Goal: Download file/media

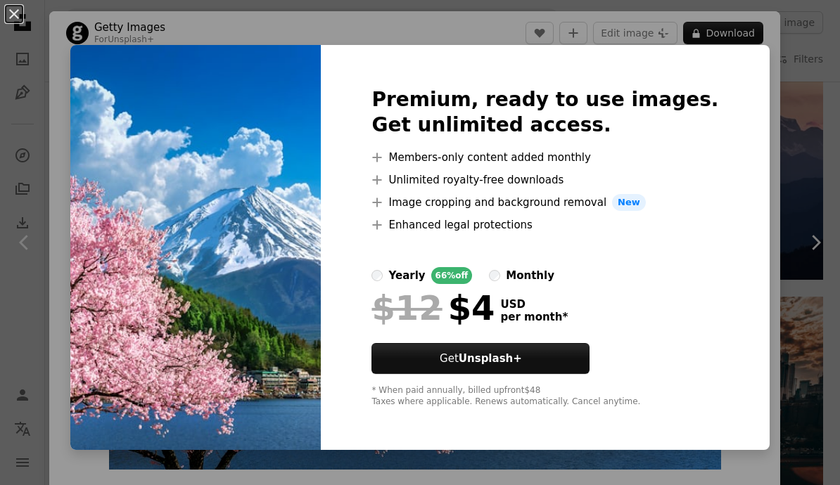
scroll to position [18, 0]
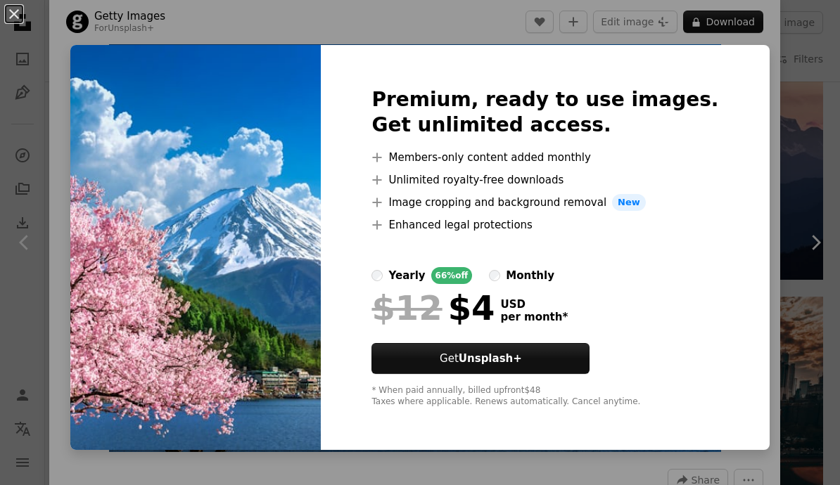
click at [8, 8] on button "An X shape" at bounding box center [14, 14] width 17 height 17
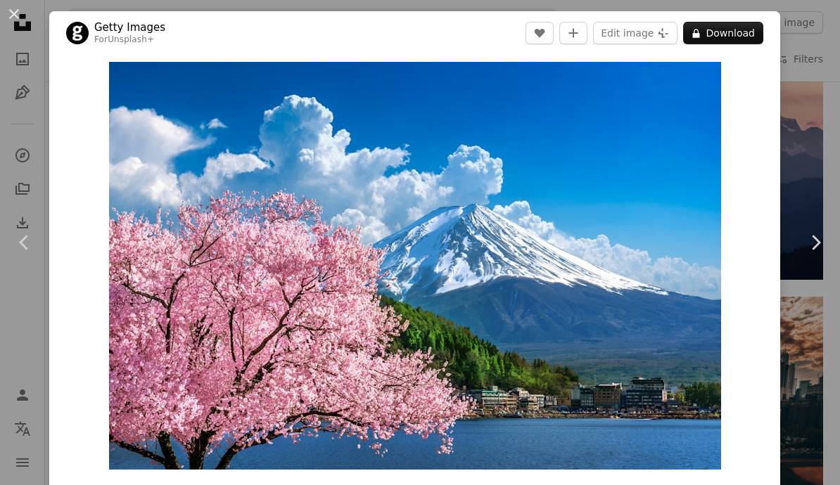
click at [16, 11] on button "An X shape" at bounding box center [14, 14] width 17 height 17
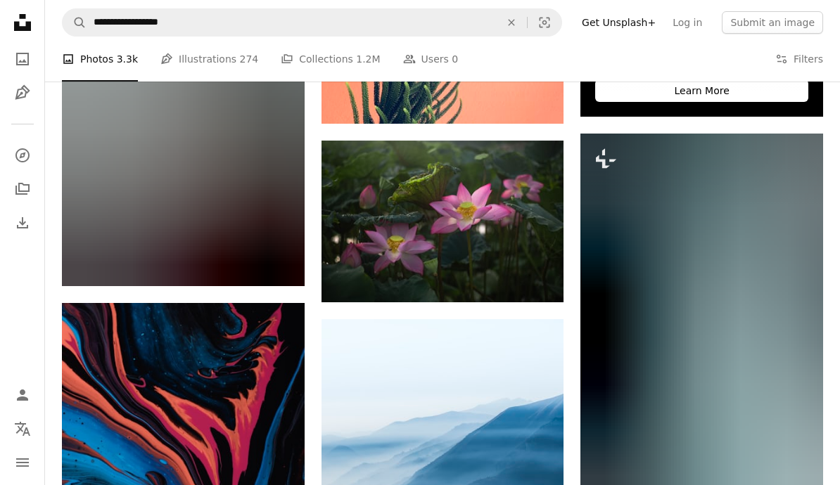
scroll to position [5466, 0]
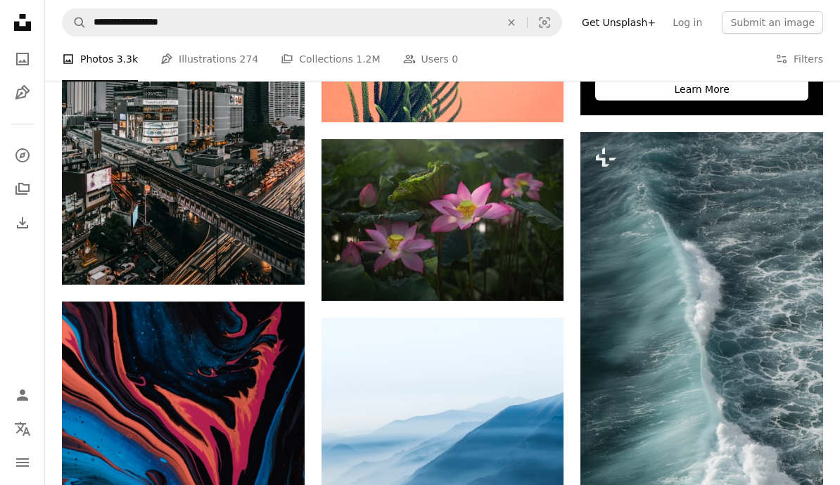
click at [494, 224] on img at bounding box center [442, 220] width 243 height 162
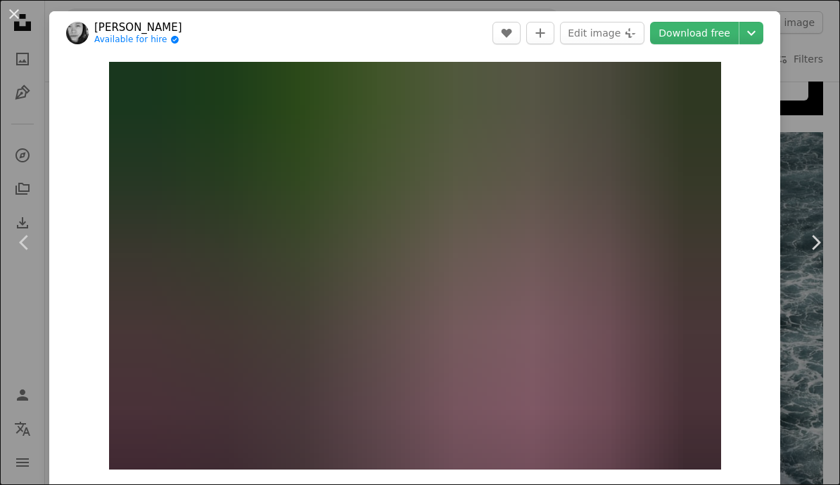
scroll to position [5527, 0]
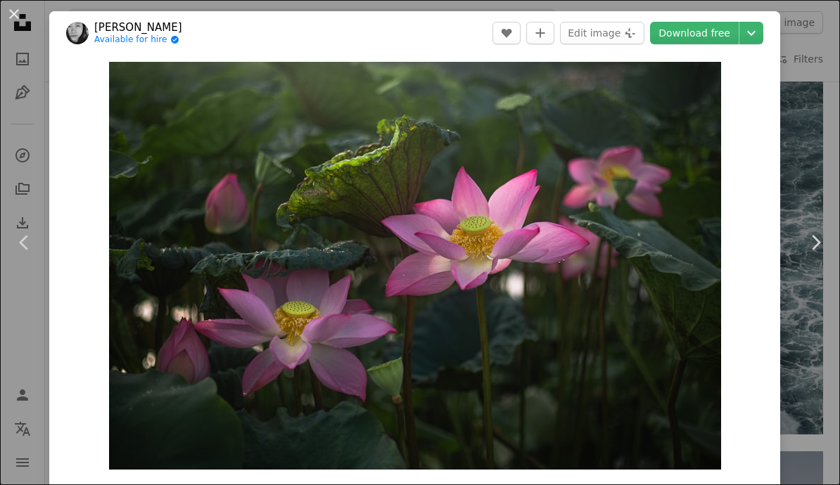
click at [762, 32] on icon "Chevron down" at bounding box center [751, 33] width 23 height 17
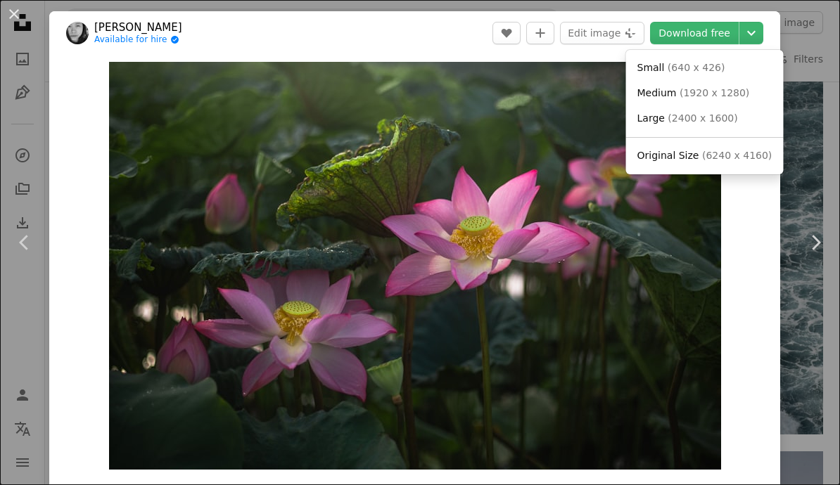
click at [722, 150] on span "( 6240 x 4160 )" at bounding box center [737, 155] width 70 height 11
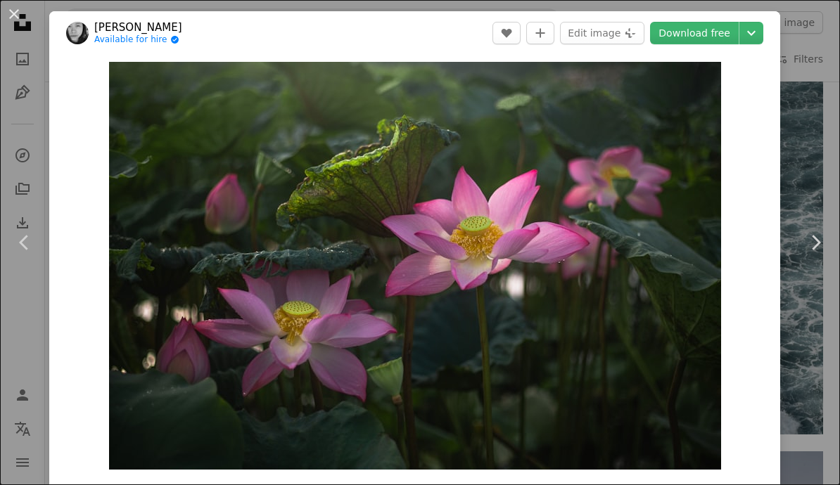
click at [20, 12] on button "An X shape" at bounding box center [14, 14] width 17 height 17
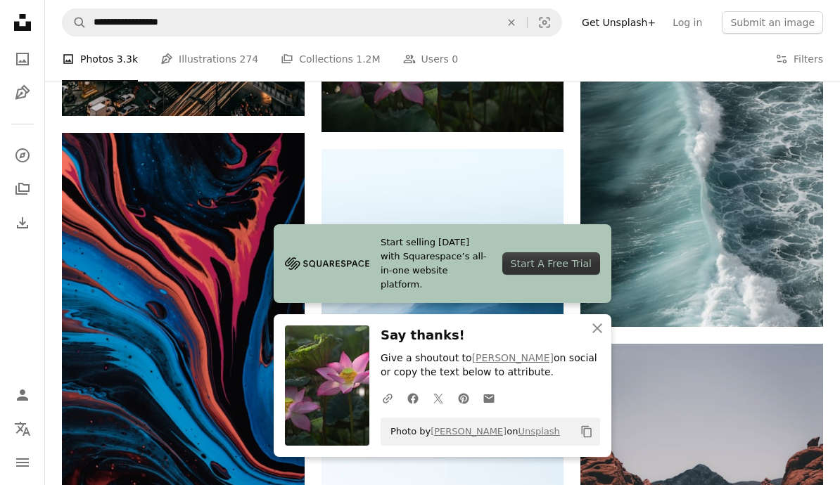
scroll to position [5638, 0]
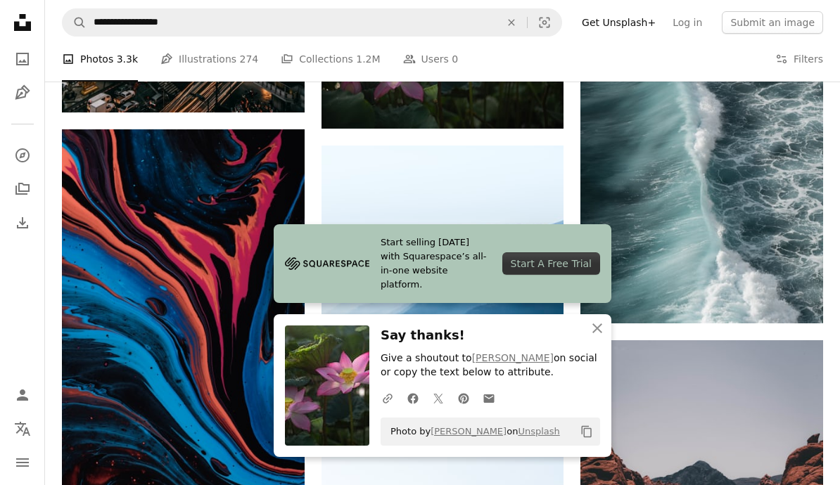
click at [599, 337] on icon "An X shape" at bounding box center [597, 328] width 17 height 17
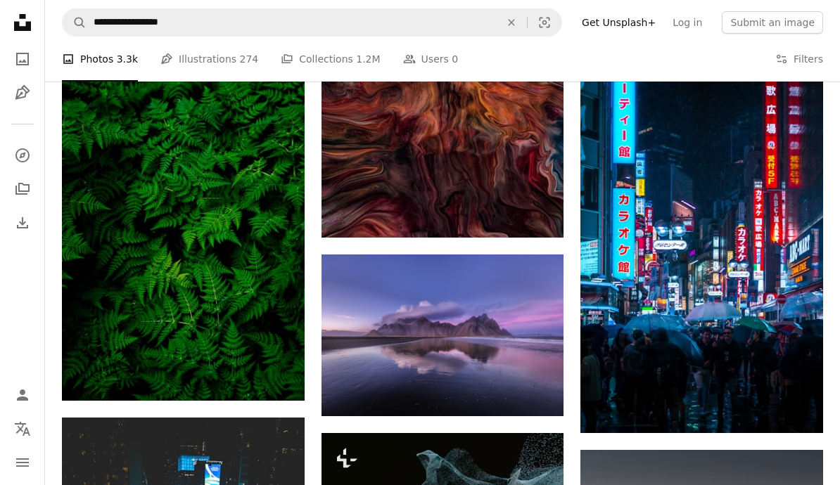
scroll to position [6670, 0]
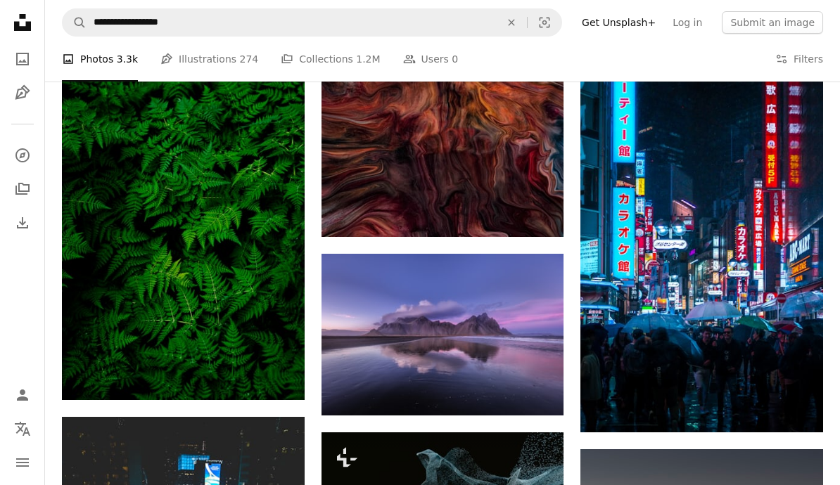
click at [515, 336] on img at bounding box center [442, 335] width 243 height 162
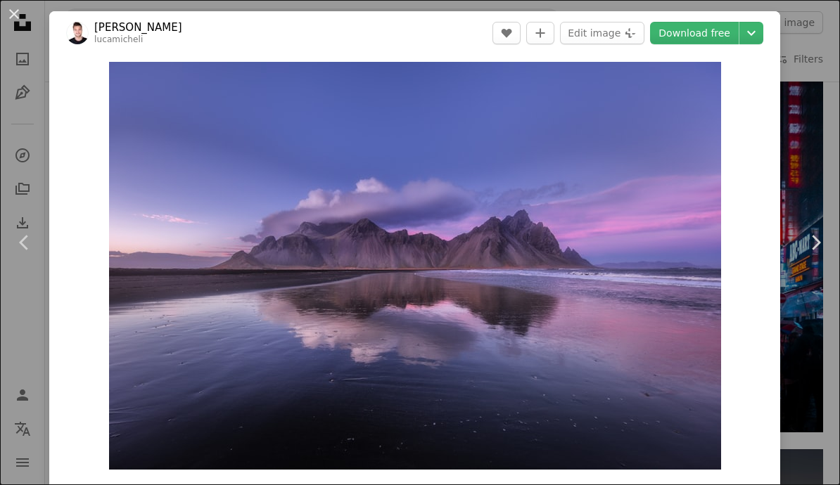
scroll to position [6732, 0]
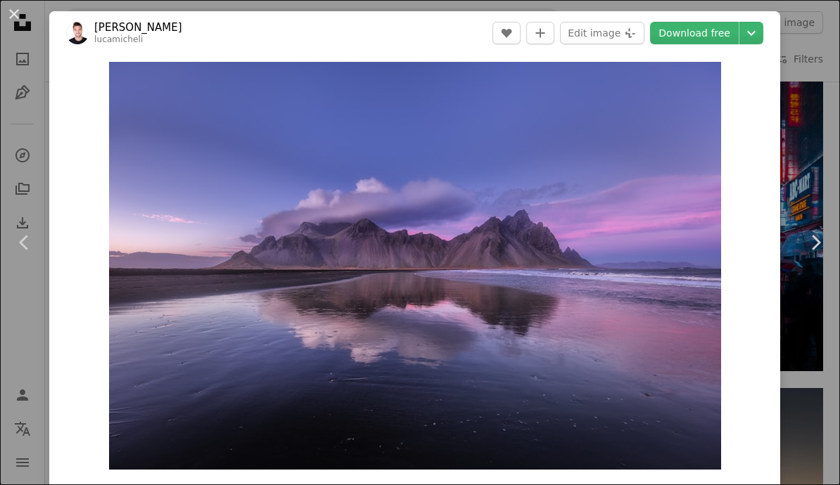
click at [20, 11] on button "An X shape" at bounding box center [14, 14] width 17 height 17
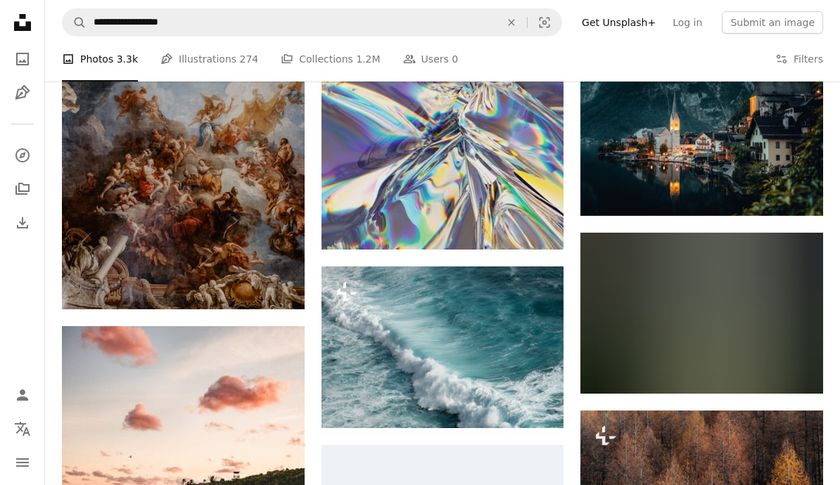
scroll to position [8020, 0]
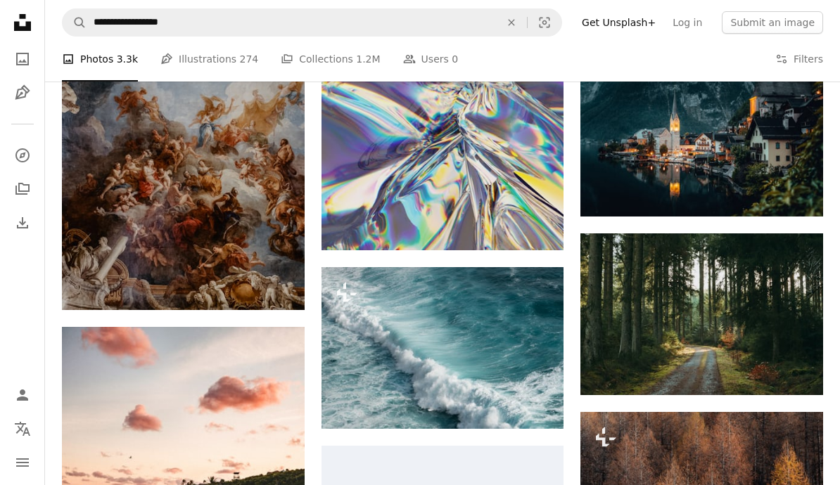
click at [723, 171] on img at bounding box center [701, 138] width 243 height 155
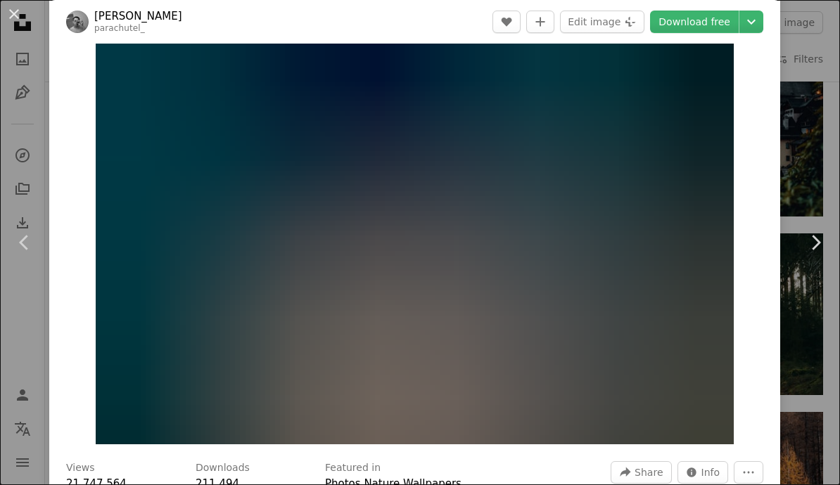
scroll to position [11, 0]
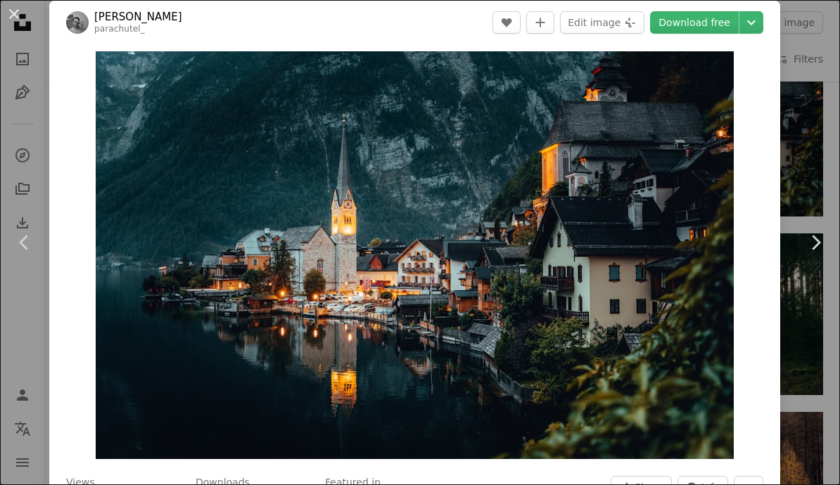
click at [762, 26] on icon "Chevron down" at bounding box center [751, 22] width 23 height 17
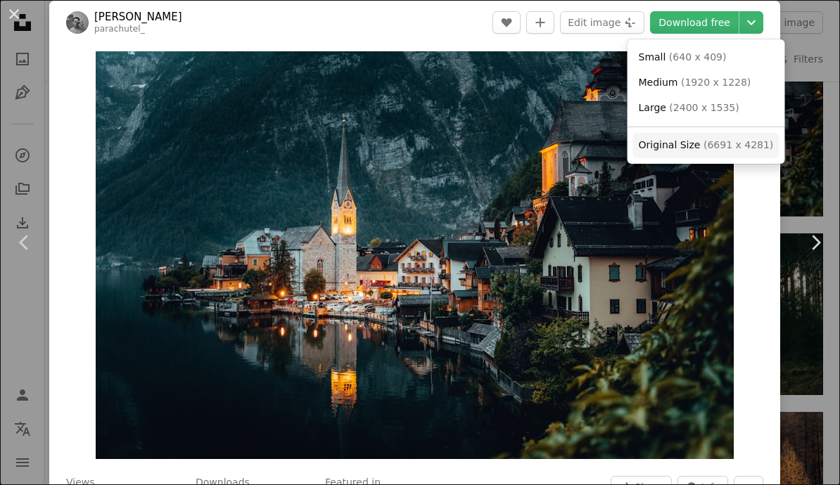
click at [715, 139] on span "( 6691 x 4281 )" at bounding box center [738, 144] width 70 height 11
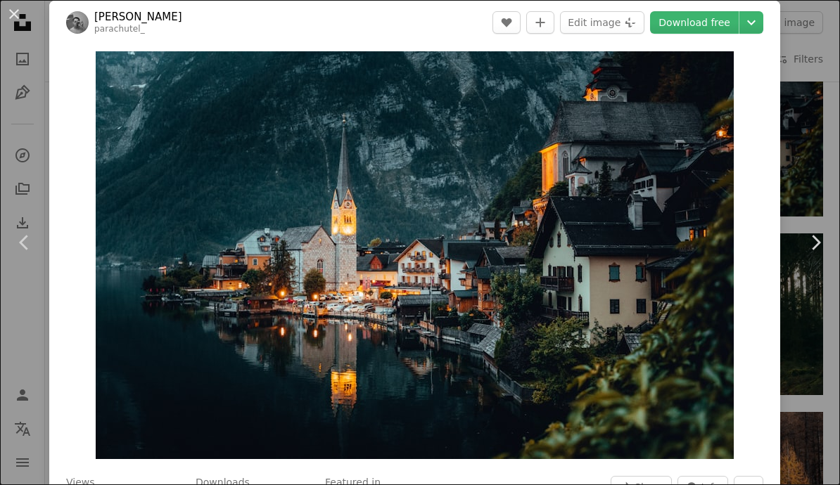
click at [23, 23] on button "An X shape" at bounding box center [14, 14] width 17 height 17
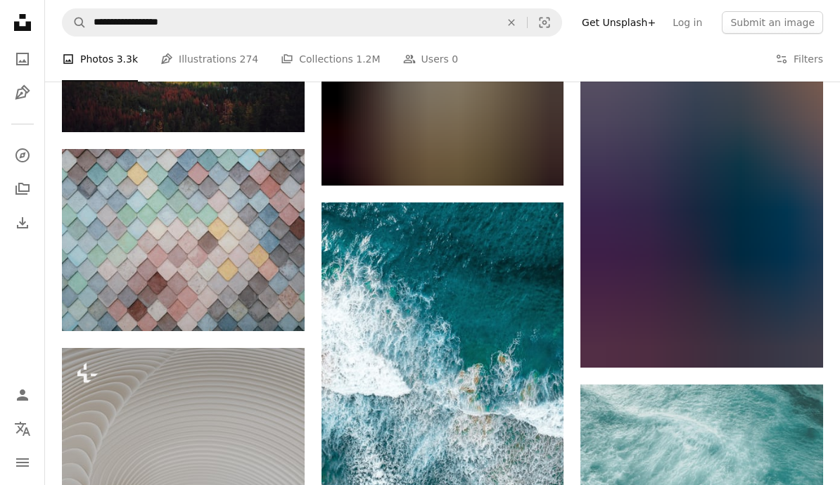
scroll to position [12118, 0]
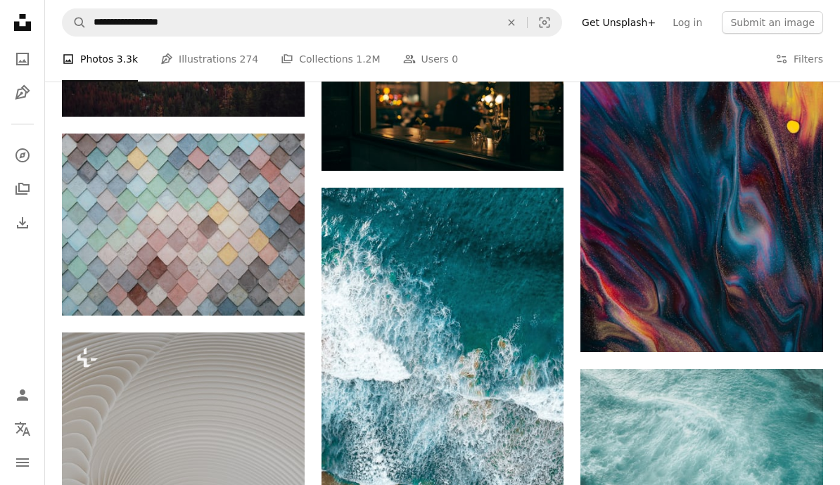
click at [166, 179] on img at bounding box center [183, 224] width 243 height 181
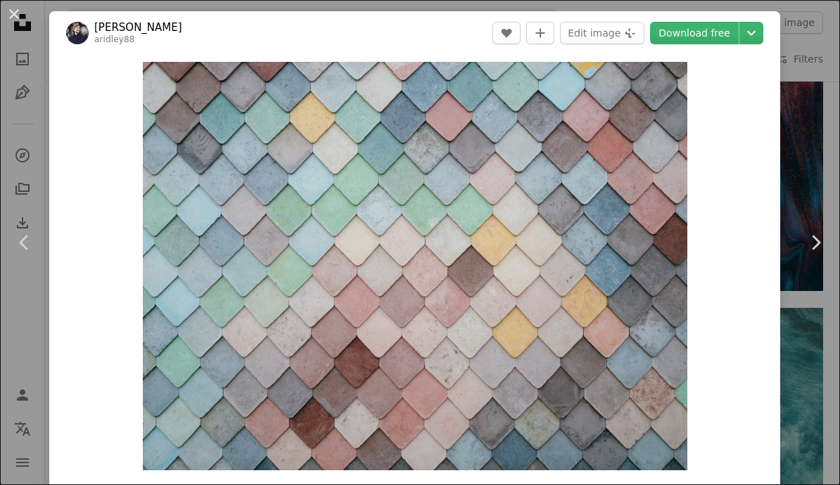
click at [19, 6] on button "An X shape" at bounding box center [14, 14] width 17 height 17
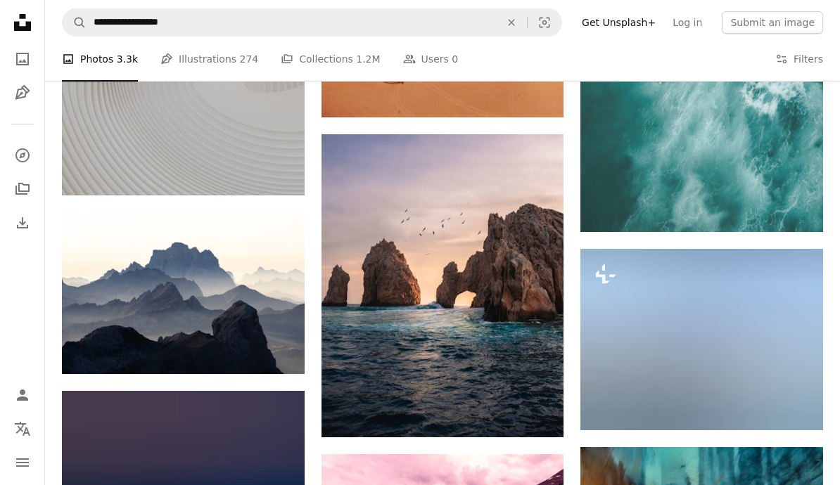
scroll to position [12620, 0]
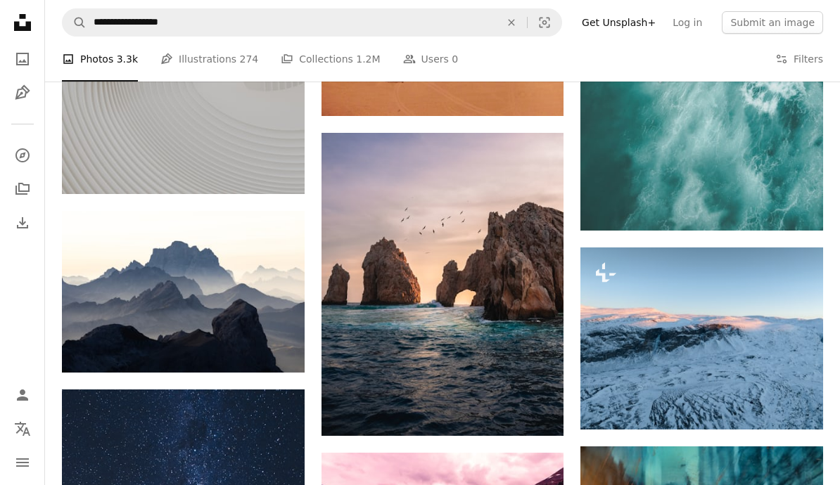
click at [499, 314] on img at bounding box center [442, 284] width 243 height 303
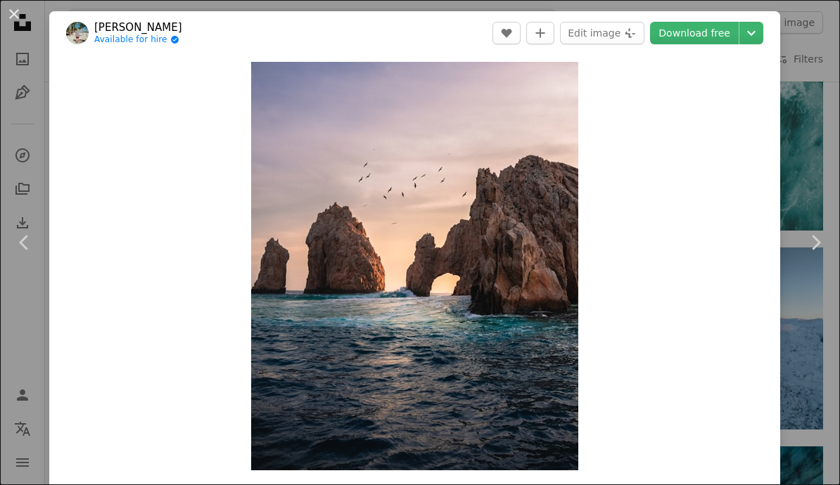
scroll to position [12681, 0]
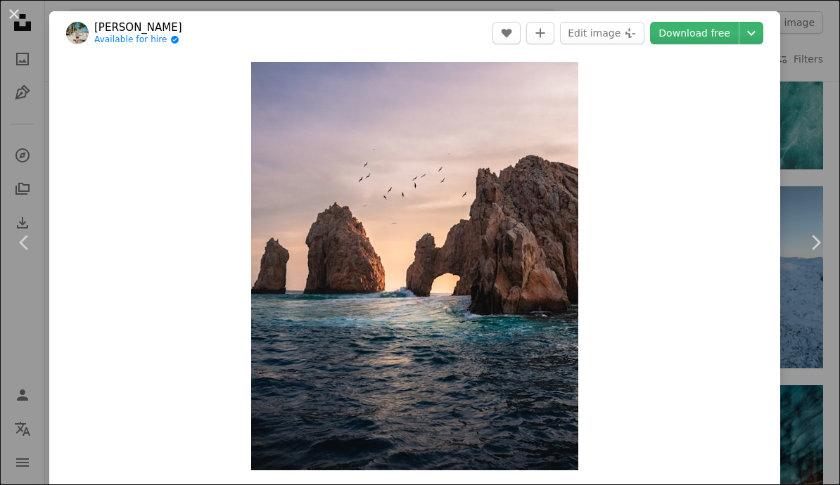
click at [762, 31] on icon "Chevron down" at bounding box center [751, 33] width 23 height 17
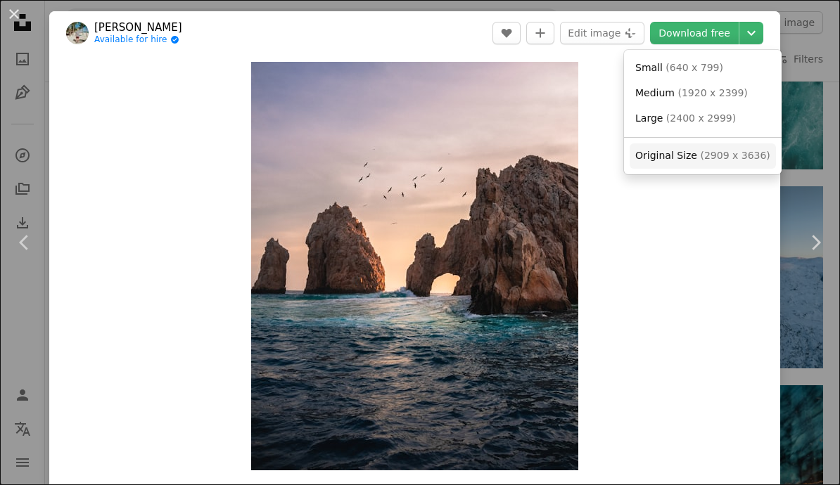
click at [691, 159] on span "Original Size" at bounding box center [666, 155] width 62 height 11
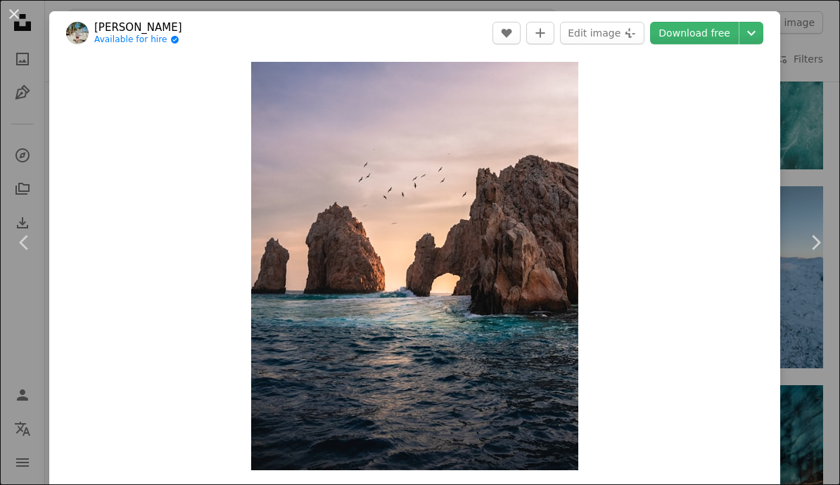
click at [14, 19] on button "An X shape" at bounding box center [14, 14] width 17 height 17
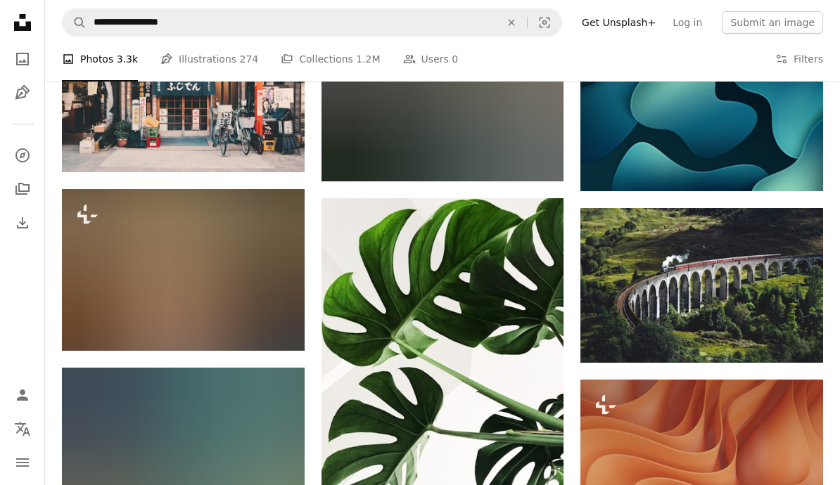
scroll to position [16053, 0]
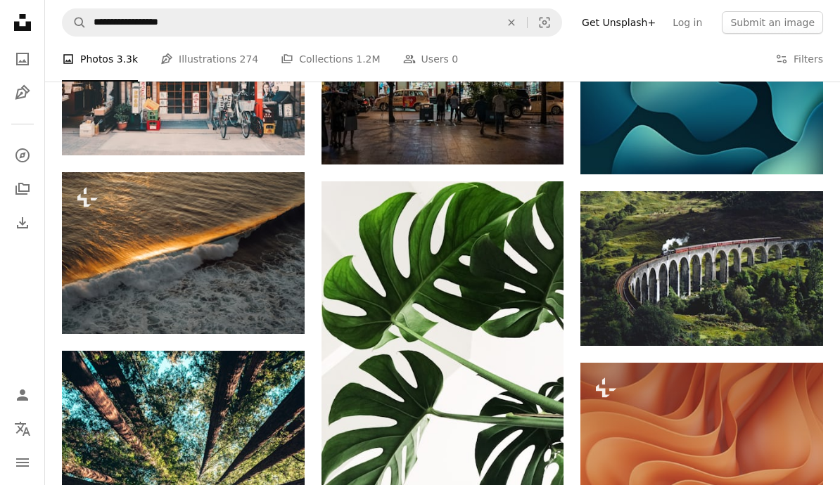
click at [705, 262] on img at bounding box center [701, 268] width 243 height 155
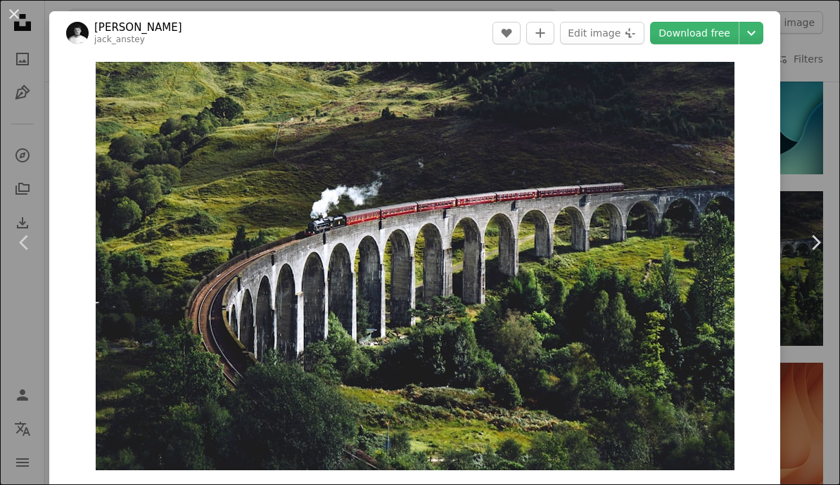
scroll to position [16115, 0]
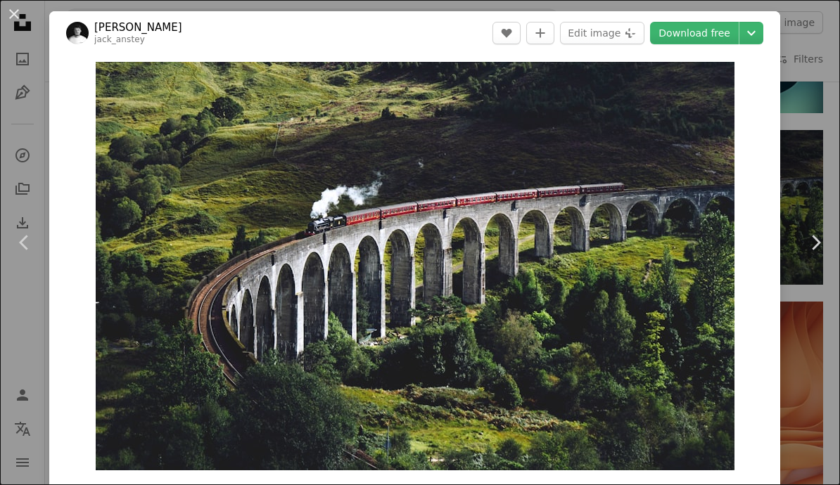
click at [762, 27] on icon "Chevron down" at bounding box center [751, 33] width 23 height 17
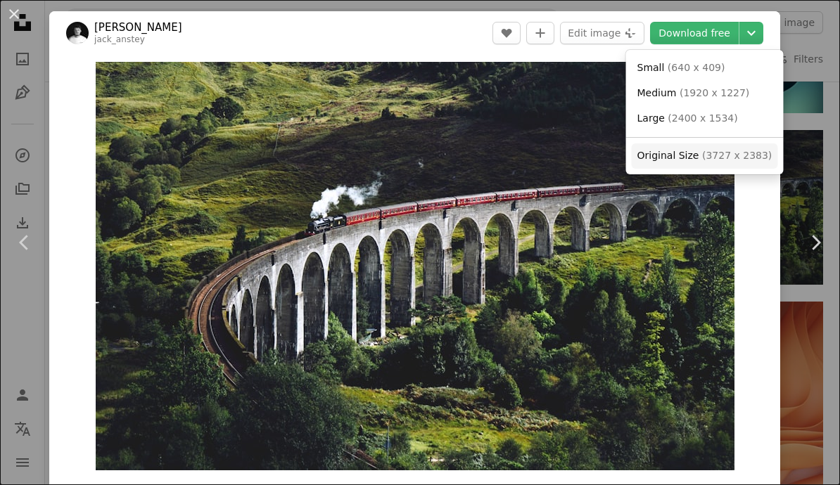
click at [719, 155] on span "( 3727 x 2383 )" at bounding box center [737, 155] width 70 height 11
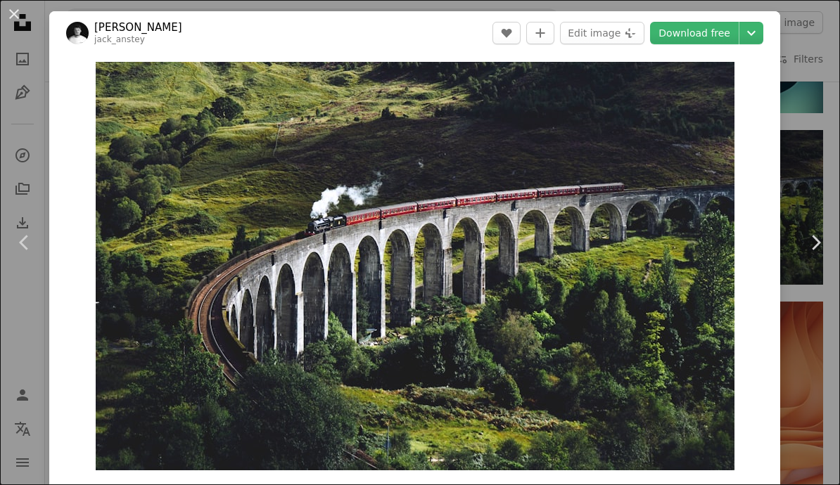
click at [17, 17] on button "An X shape" at bounding box center [14, 14] width 17 height 17
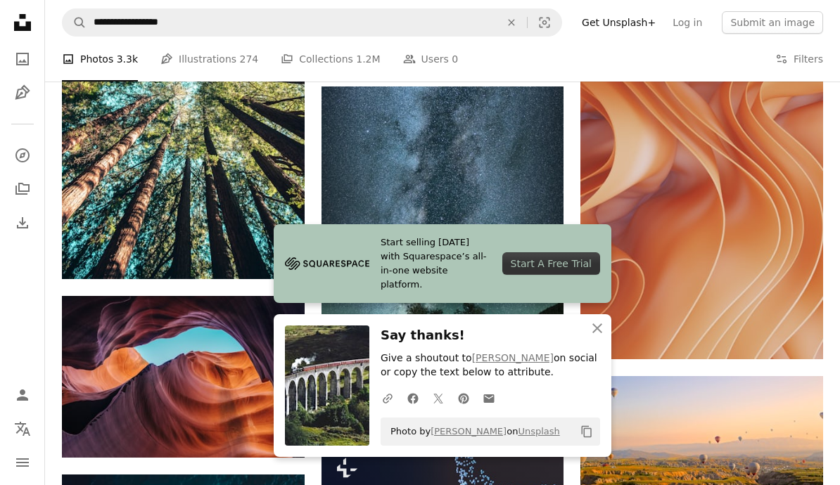
scroll to position [16514, 0]
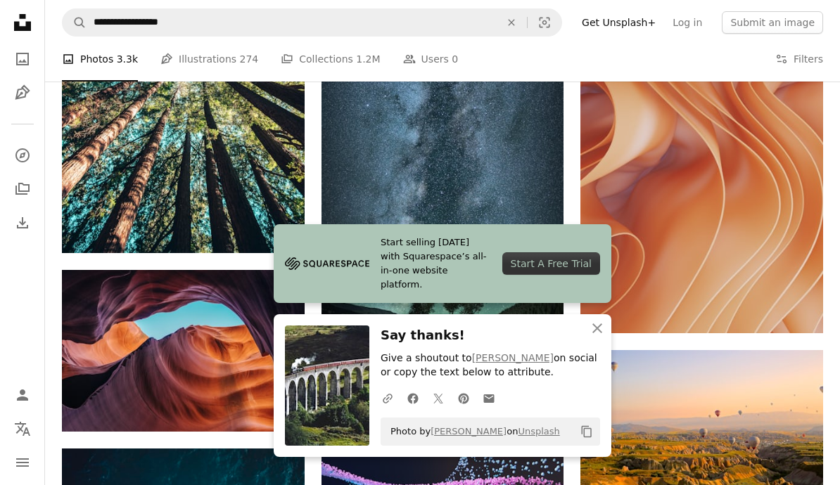
click at [600, 337] on icon "An X shape" at bounding box center [597, 328] width 17 height 17
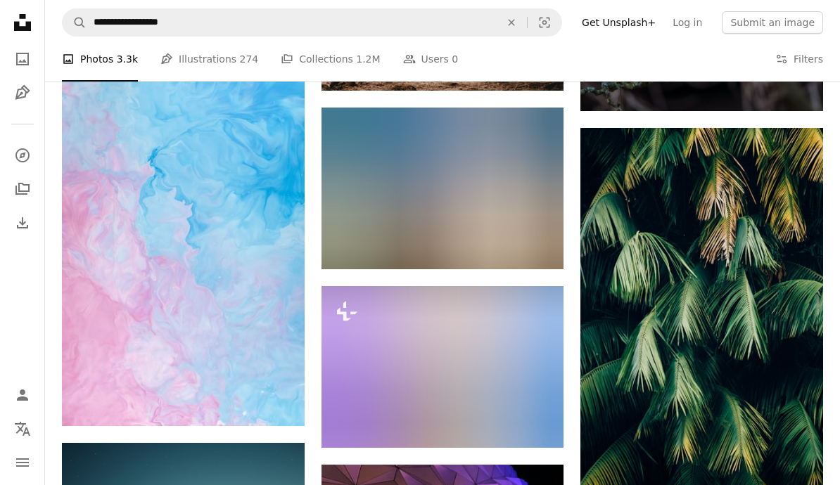
scroll to position [20668, 0]
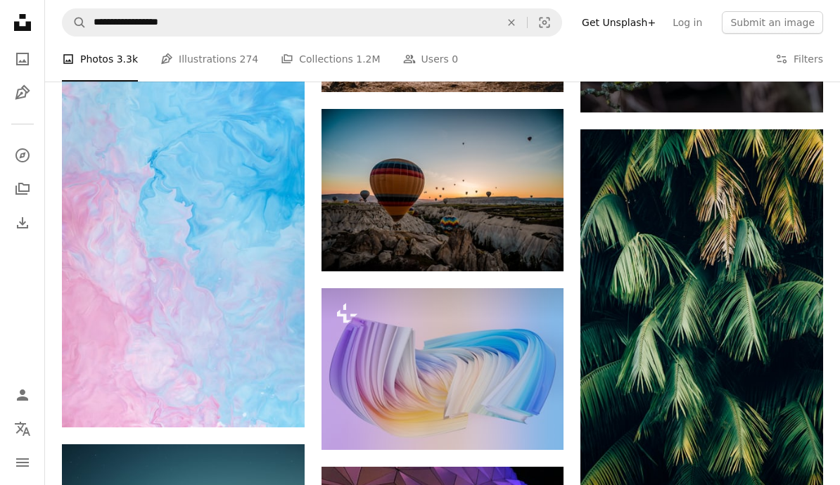
click at [487, 196] on img at bounding box center [442, 190] width 243 height 162
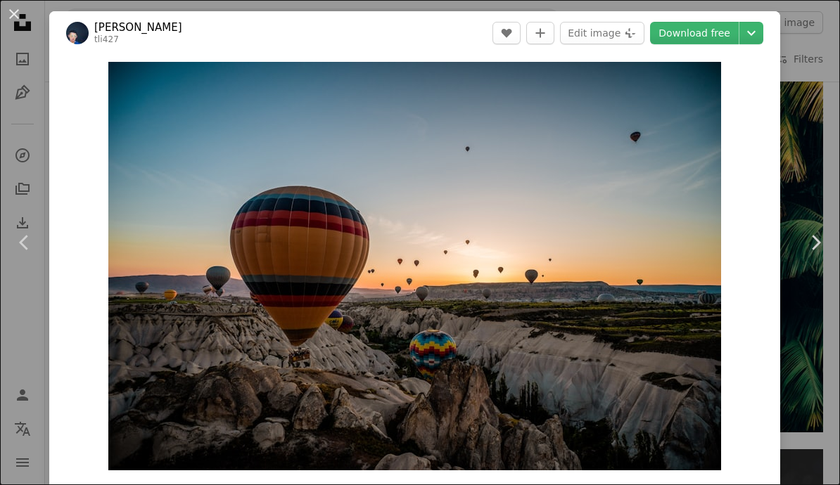
click at [19, 11] on button "An X shape" at bounding box center [14, 14] width 17 height 17
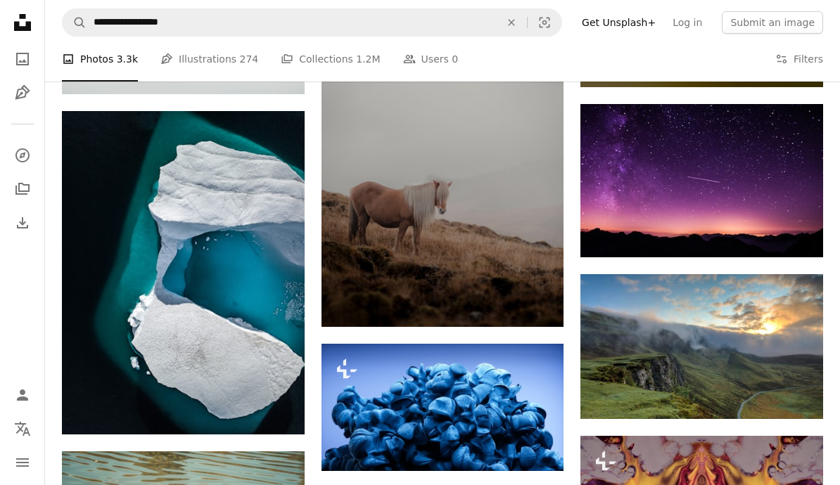
scroll to position [44289, 0]
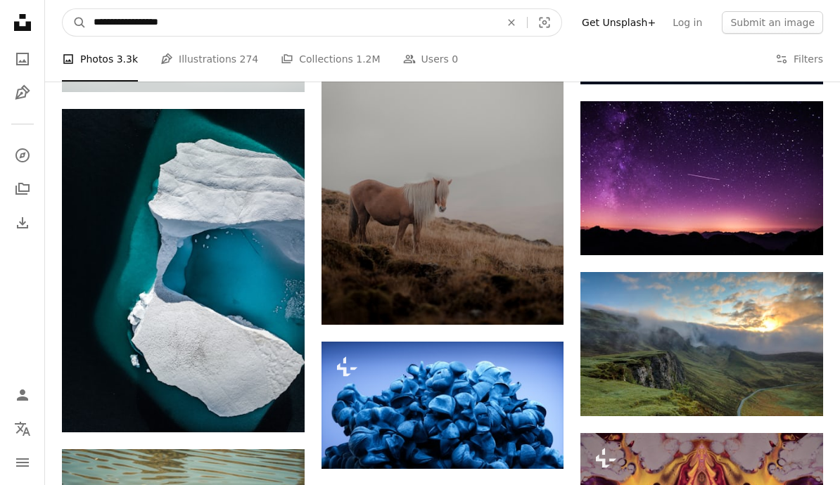
click at [459, 23] on input "**********" at bounding box center [291, 22] width 409 height 27
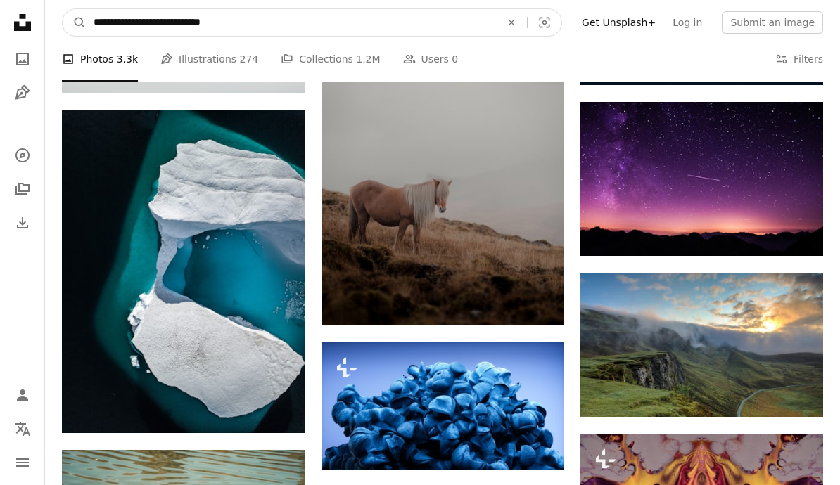
type input "**********"
click at [75, 22] on button "A magnifying glass" at bounding box center [75, 22] width 24 height 27
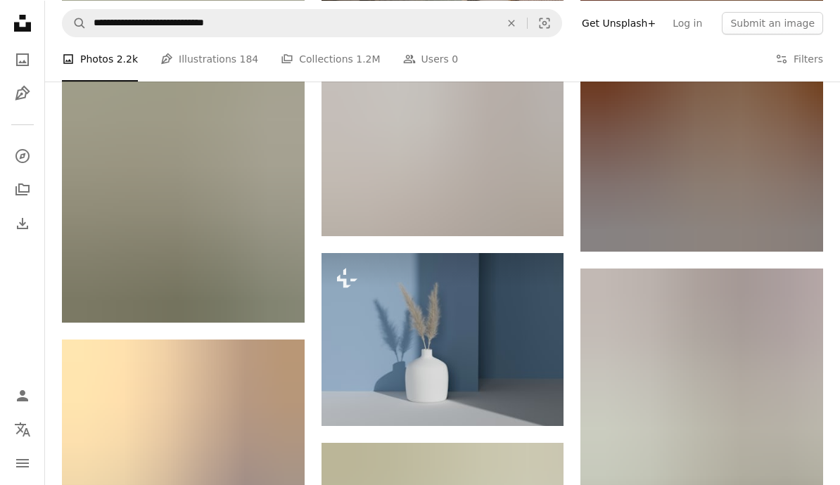
scroll to position [25498, 0]
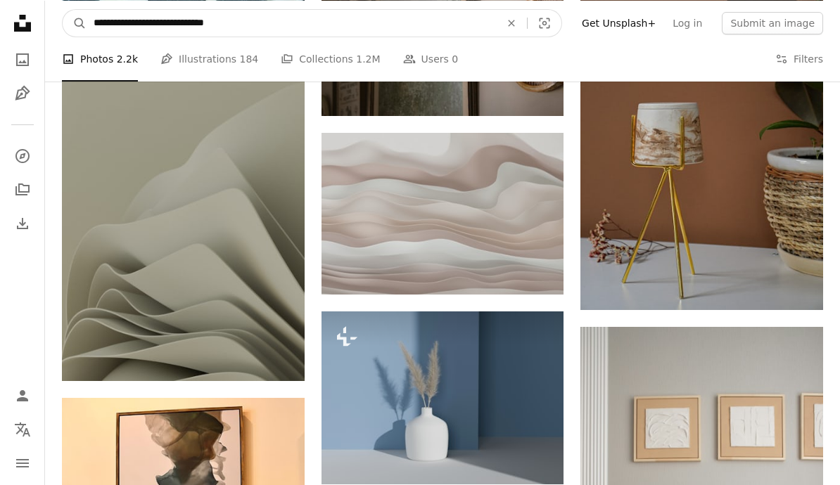
click at [352, 18] on input "**********" at bounding box center [291, 22] width 409 height 27
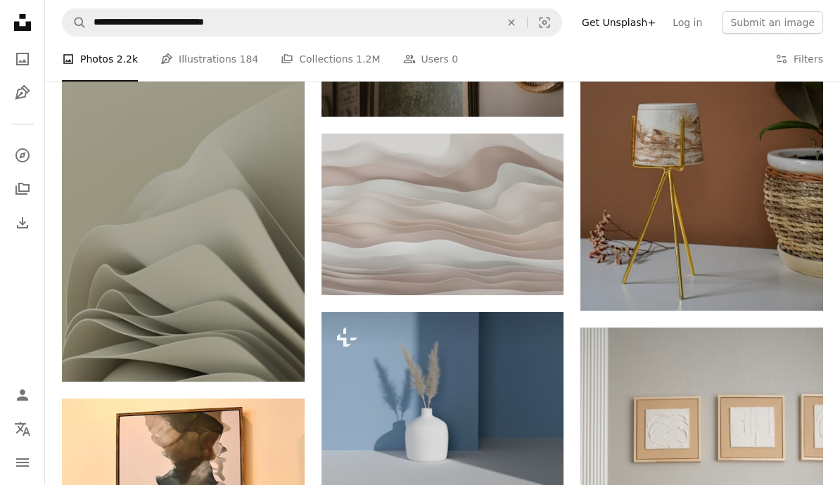
click at [328, 56] on link "A stack of folders Collections 1.2M" at bounding box center [330, 59] width 99 height 45
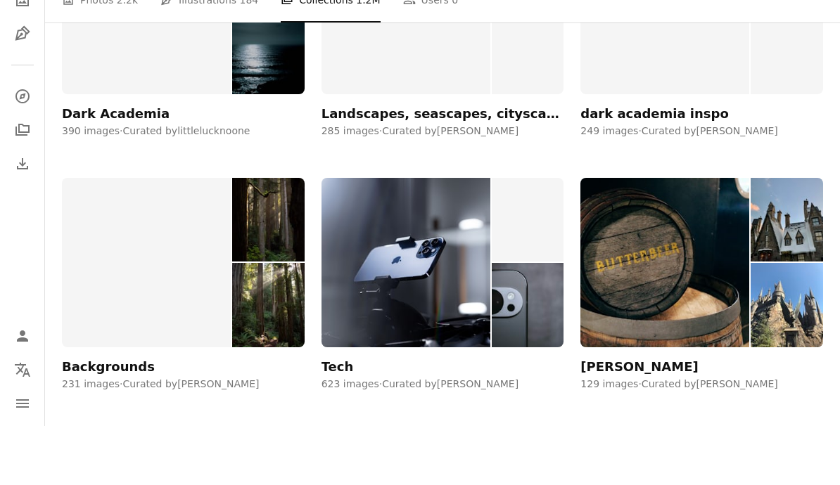
scroll to position [624, 0]
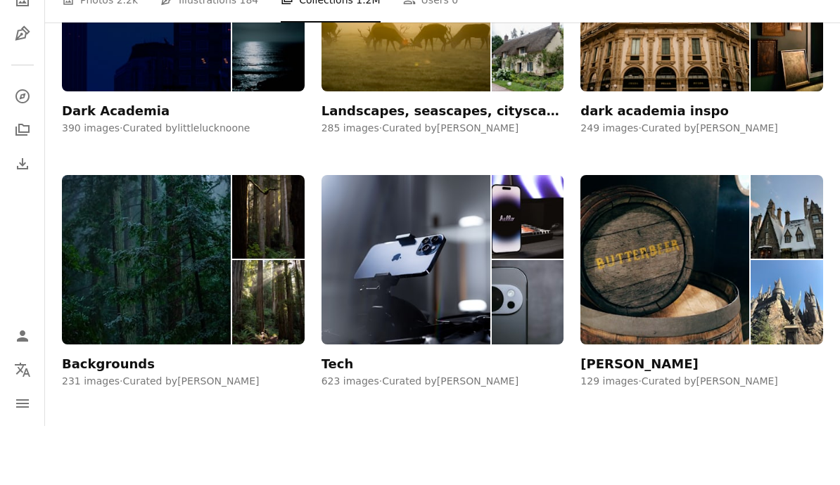
click at [724, 278] on img at bounding box center [664, 318] width 169 height 169
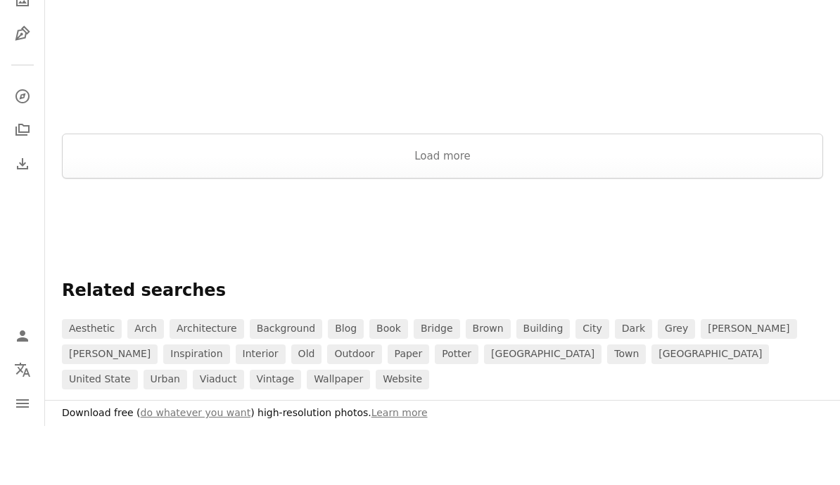
scroll to position [1824, 0]
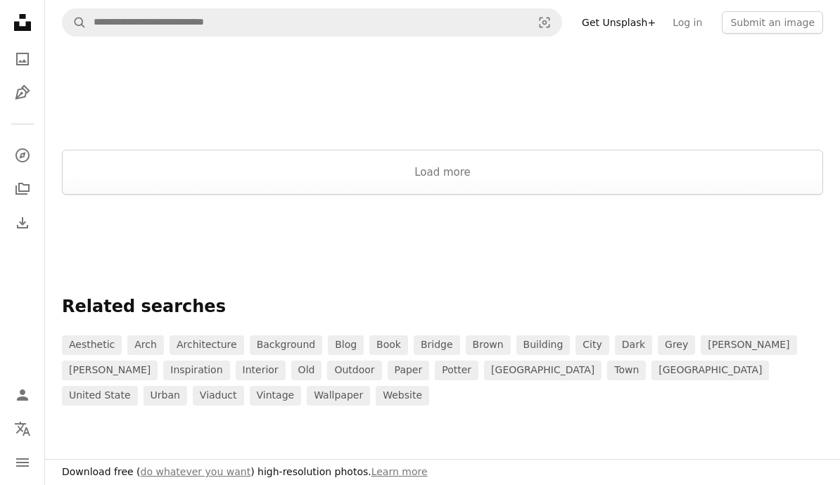
click at [758, 178] on button "Load more" at bounding box center [442, 172] width 761 height 45
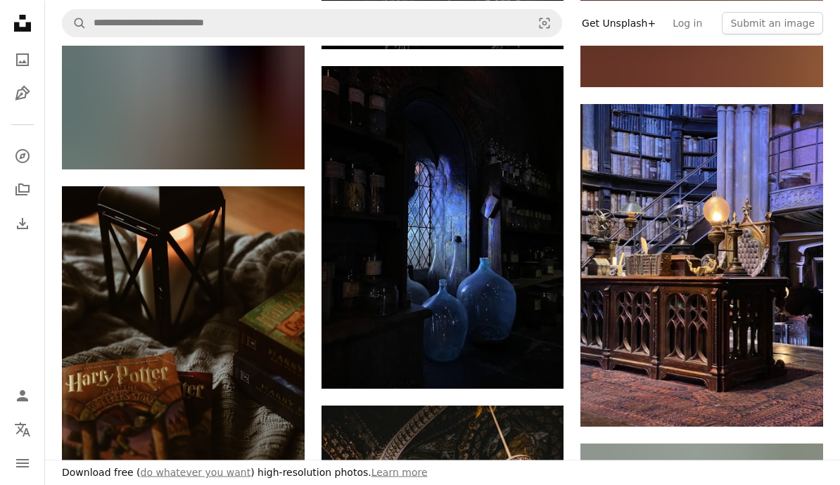
scroll to position [2724, 0]
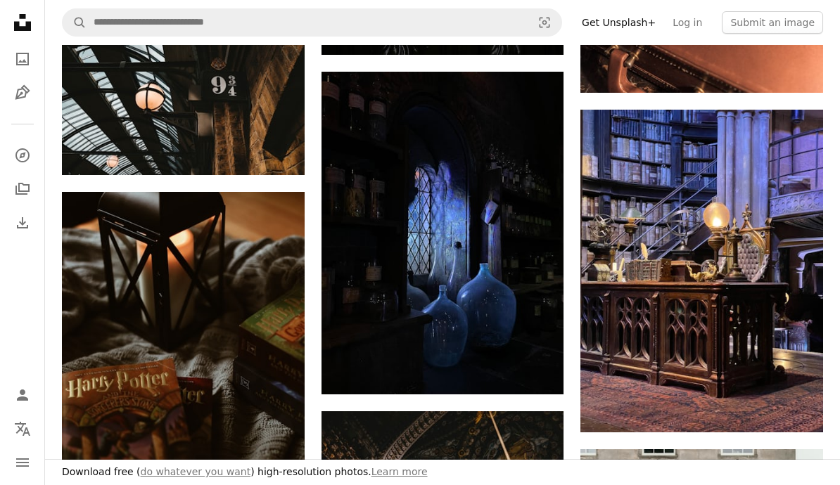
click at [181, 73] on img at bounding box center [183, 94] width 243 height 162
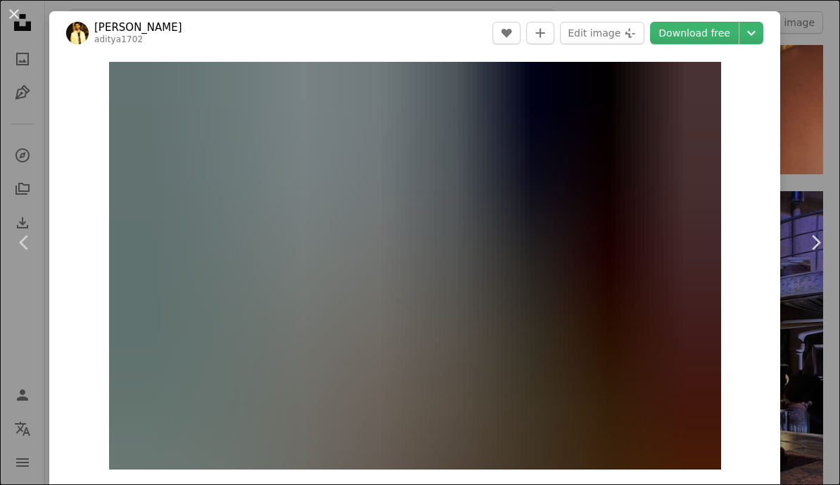
scroll to position [2636, 0]
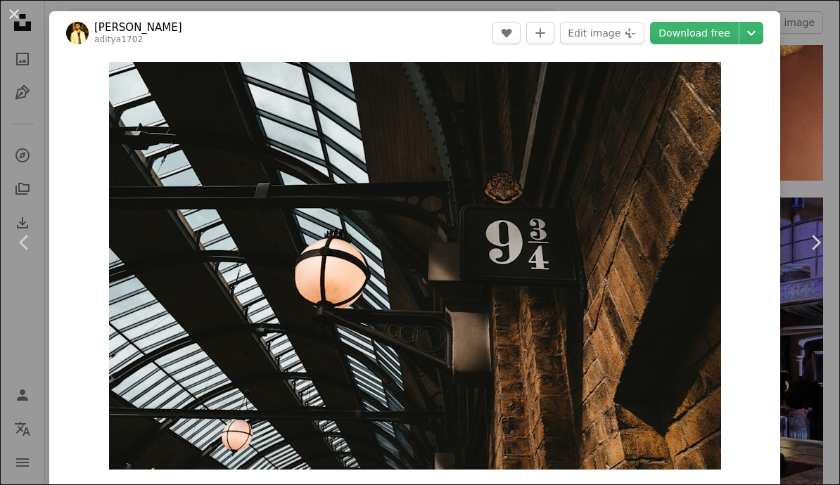
click at [762, 35] on icon "Chevron down" at bounding box center [751, 33] width 23 height 17
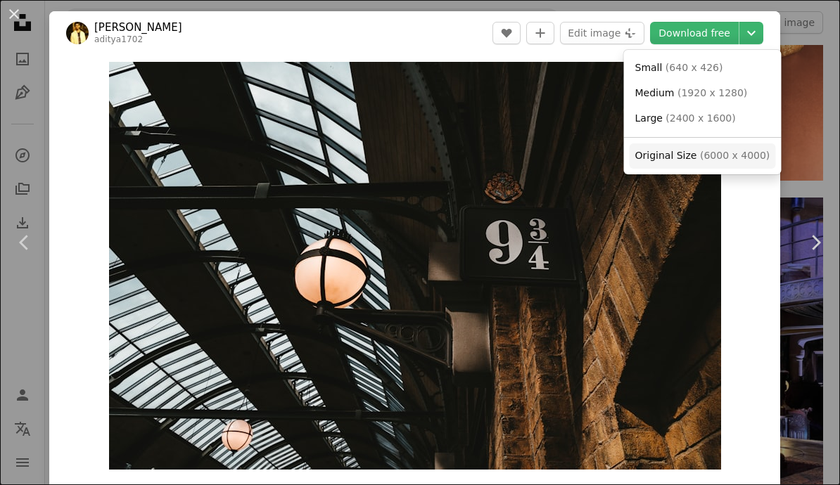
click at [705, 157] on span "( 6000 x 4000 )" at bounding box center [735, 155] width 70 height 11
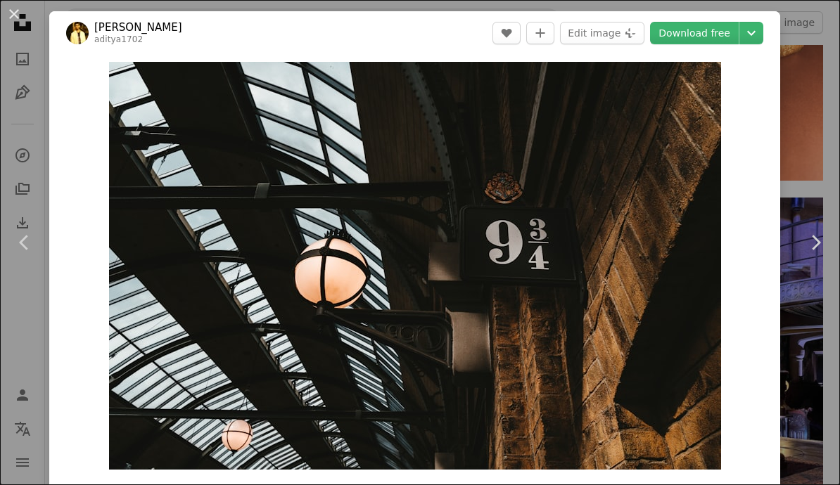
click at [10, 13] on button "An X shape" at bounding box center [14, 14] width 17 height 17
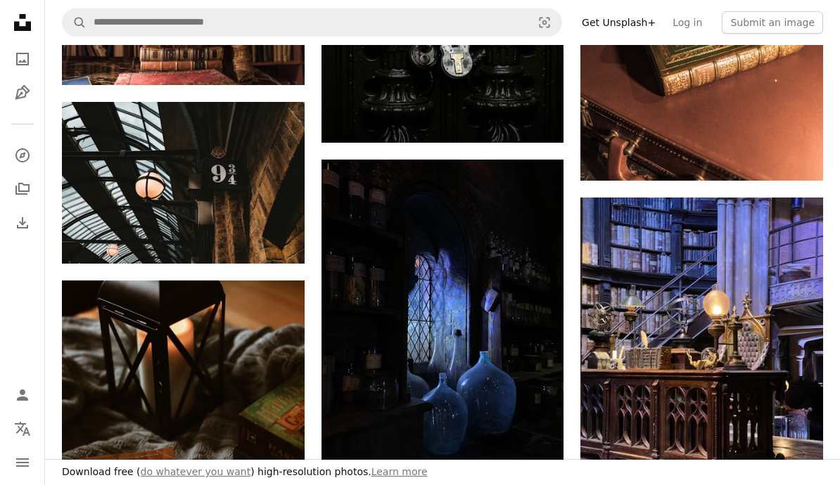
scroll to position [2724, 0]
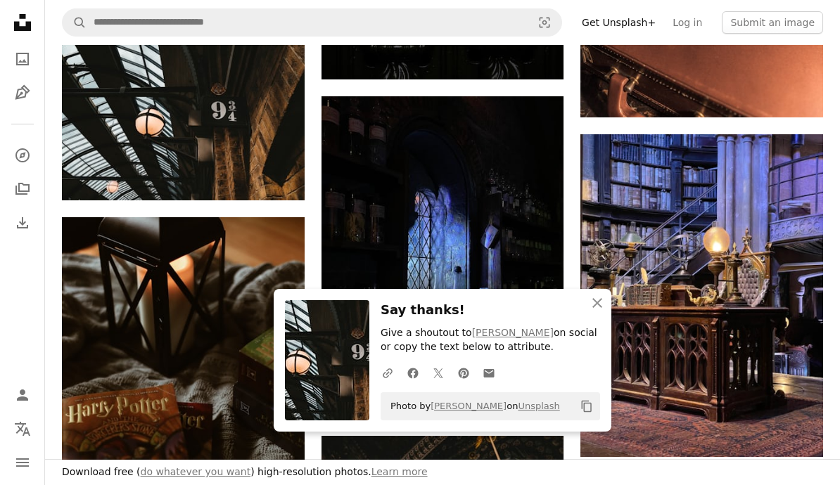
click at [600, 333] on img at bounding box center [701, 295] width 243 height 323
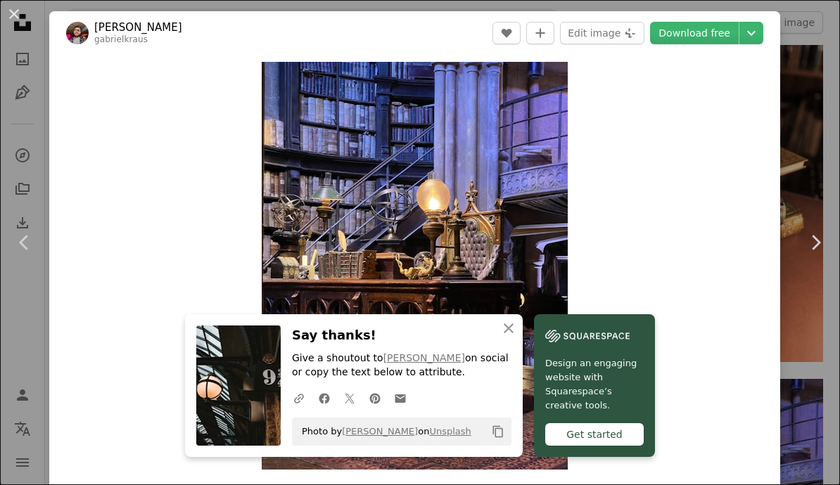
scroll to position [2435, 0]
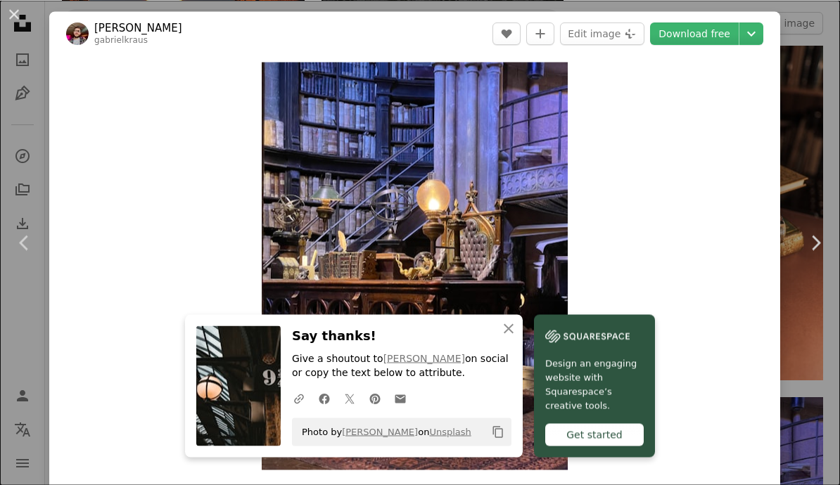
click at [20, 11] on button "An X shape" at bounding box center [14, 14] width 17 height 17
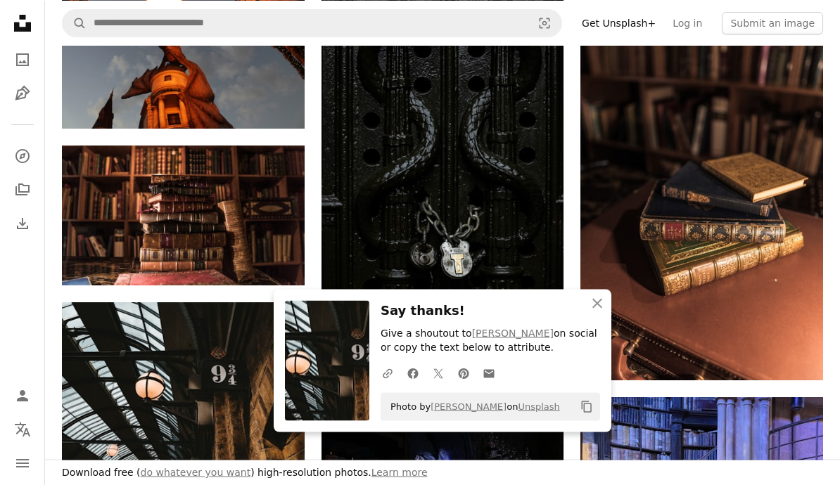
scroll to position [2761, 0]
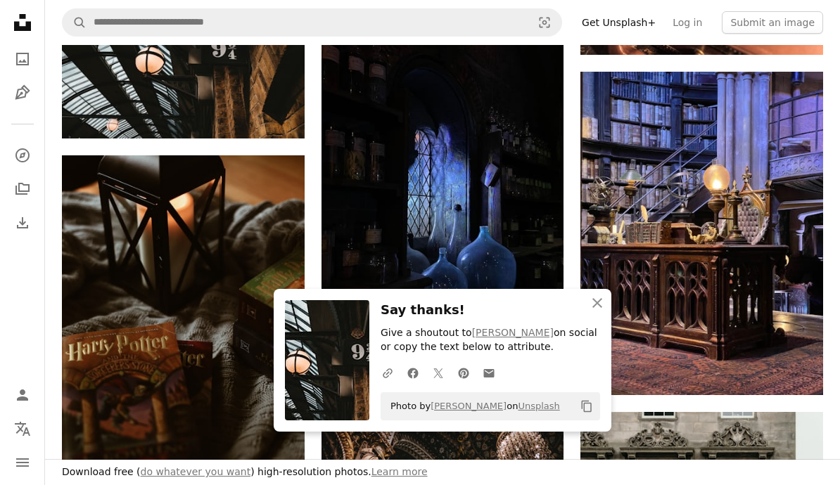
click at [584, 239] on img at bounding box center [701, 233] width 243 height 323
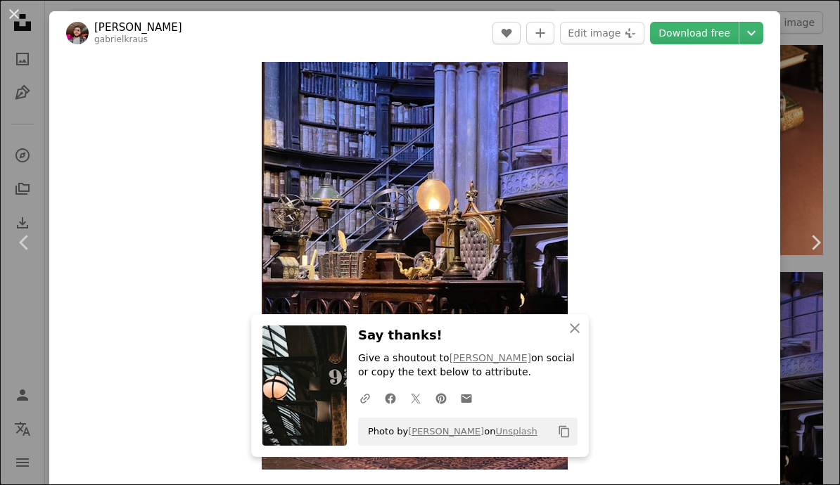
click at [13, 9] on button "An X shape" at bounding box center [14, 14] width 17 height 17
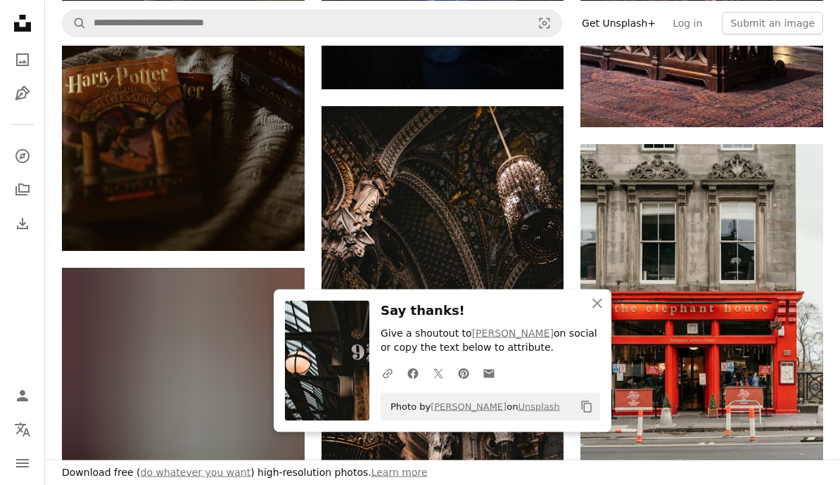
scroll to position [3028, 0]
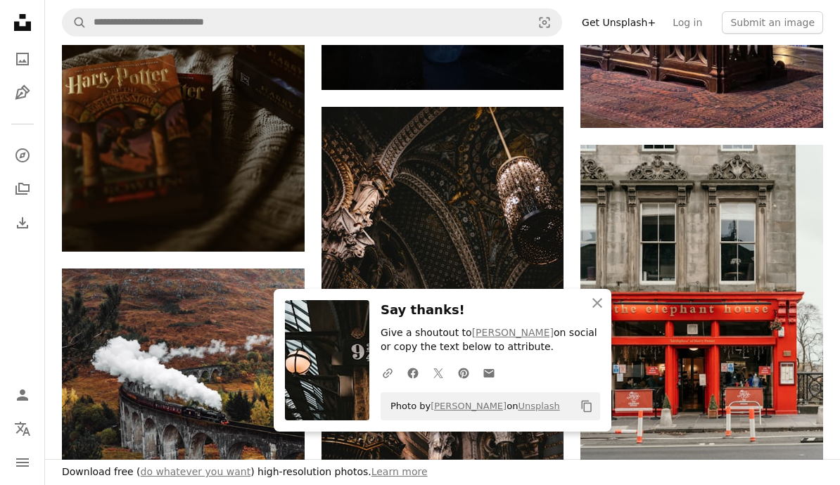
click at [603, 302] on img at bounding box center [701, 327] width 243 height 364
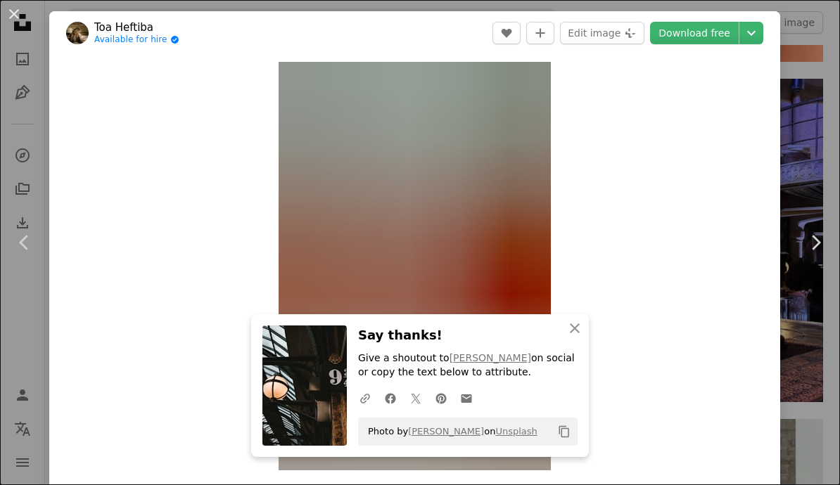
scroll to position [2733, 0]
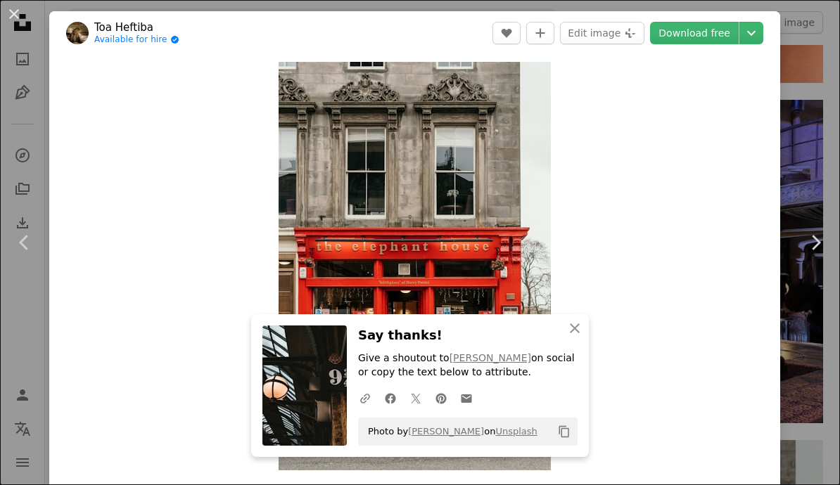
click at [575, 326] on icon "An X shape" at bounding box center [574, 328] width 17 height 17
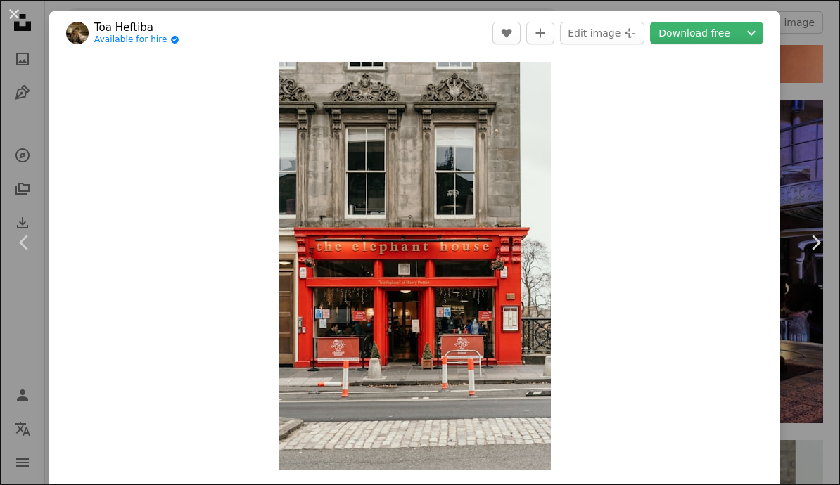
click at [17, 10] on button "An X shape" at bounding box center [14, 14] width 17 height 17
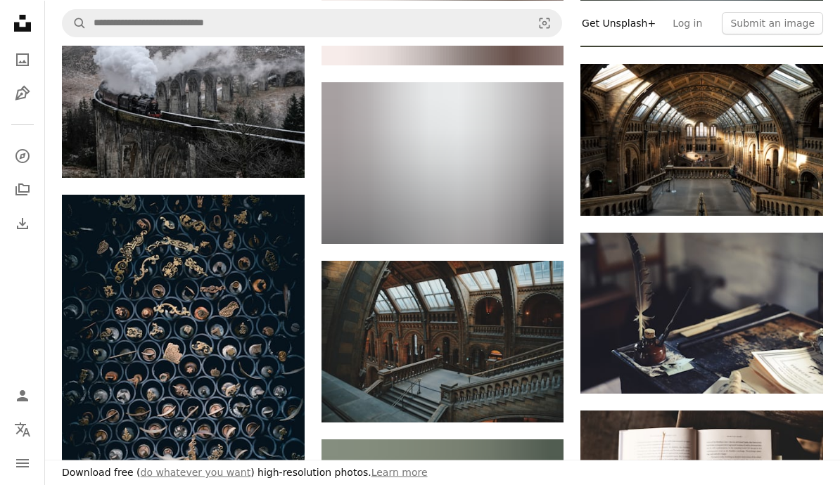
scroll to position [10022, 0]
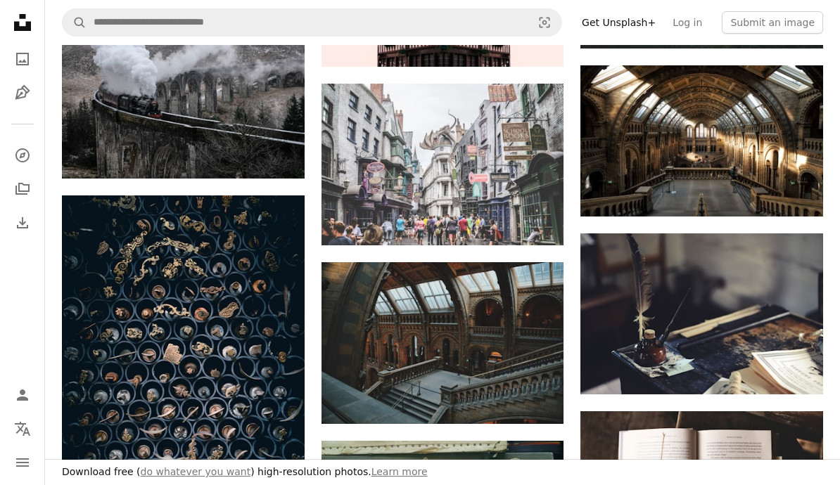
click at [709, 150] on img at bounding box center [701, 140] width 243 height 151
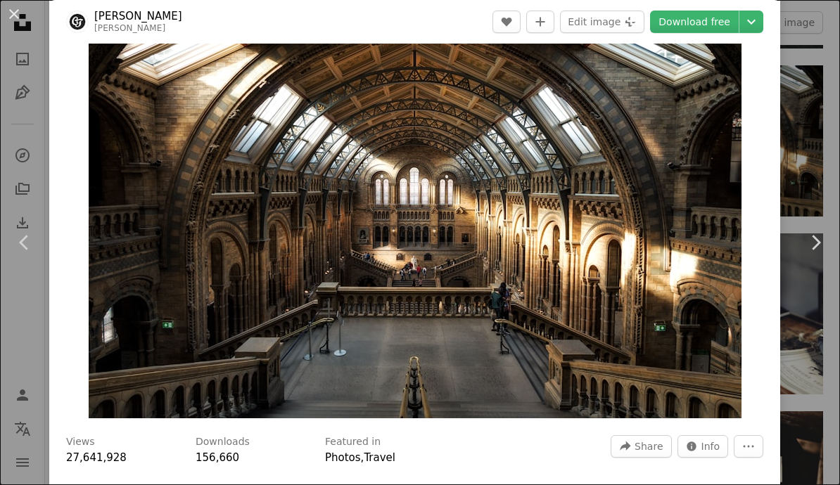
scroll to position [43, 0]
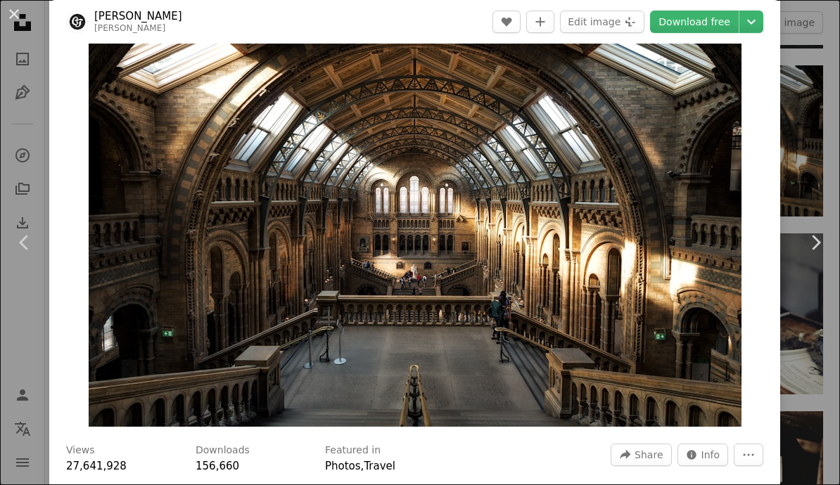
click at [757, 24] on icon "Chevron down" at bounding box center [751, 21] width 23 height 17
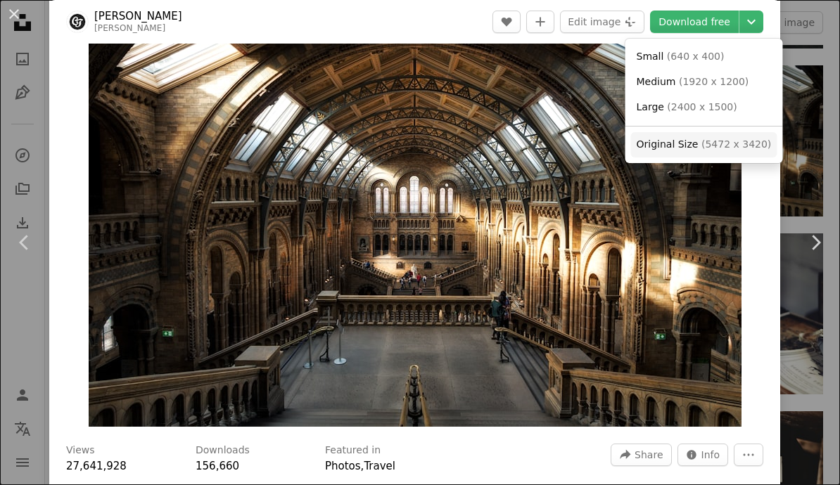
click at [710, 141] on span "( 5472 x 3420 )" at bounding box center [736, 144] width 70 height 11
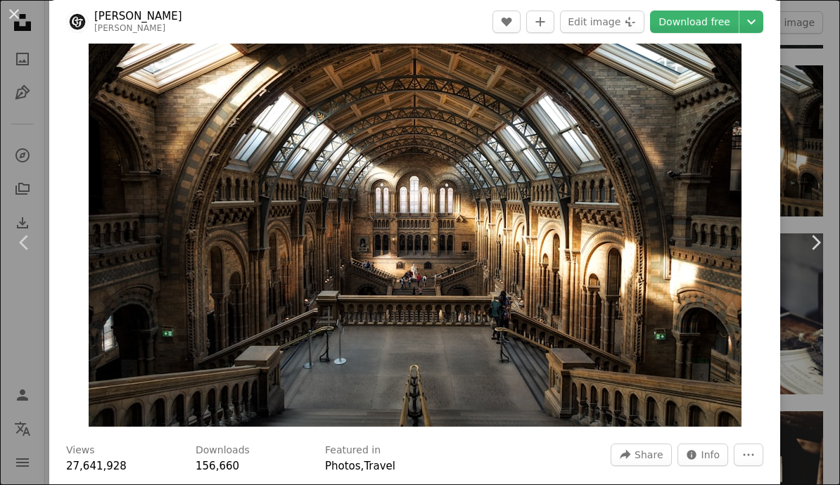
click at [20, 17] on button "An X shape" at bounding box center [14, 14] width 17 height 17
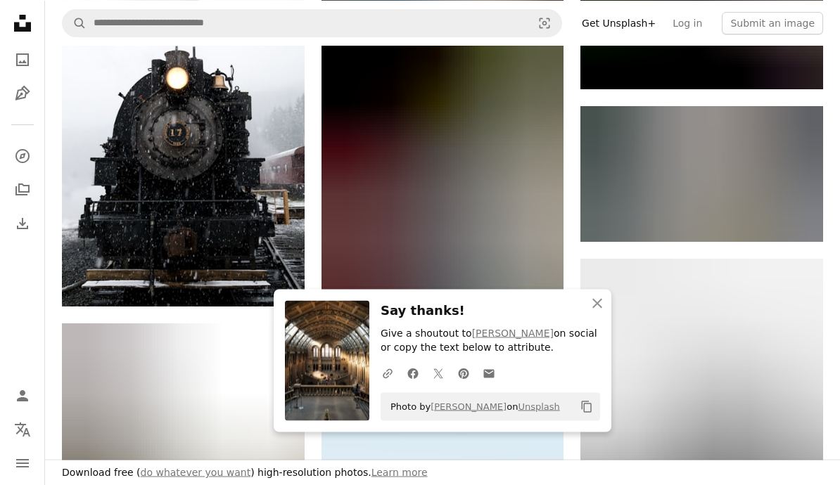
scroll to position [9320, 0]
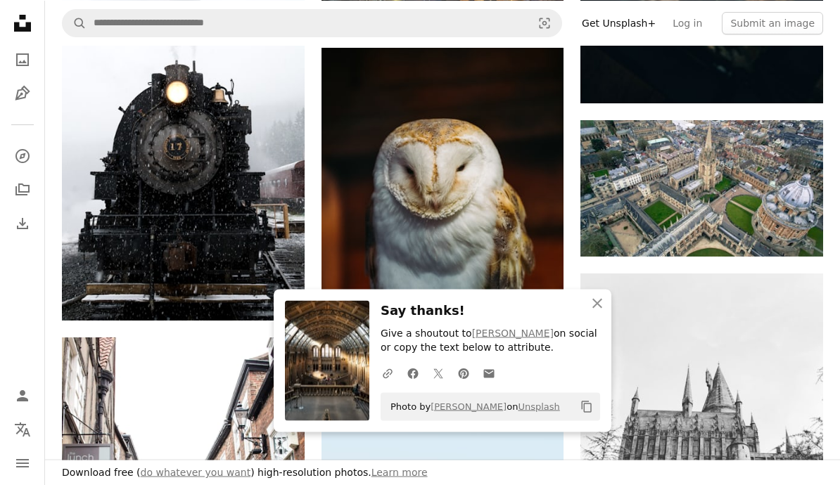
click at [599, 297] on icon "An X shape" at bounding box center [597, 303] width 17 height 17
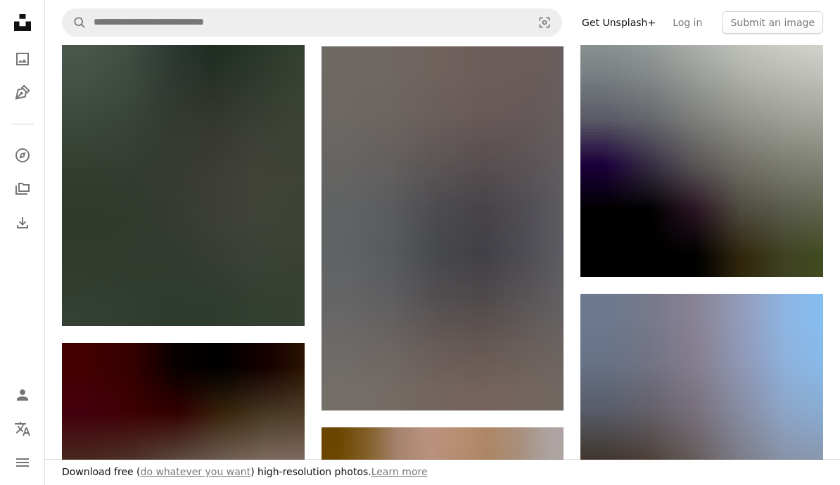
scroll to position [3796, 0]
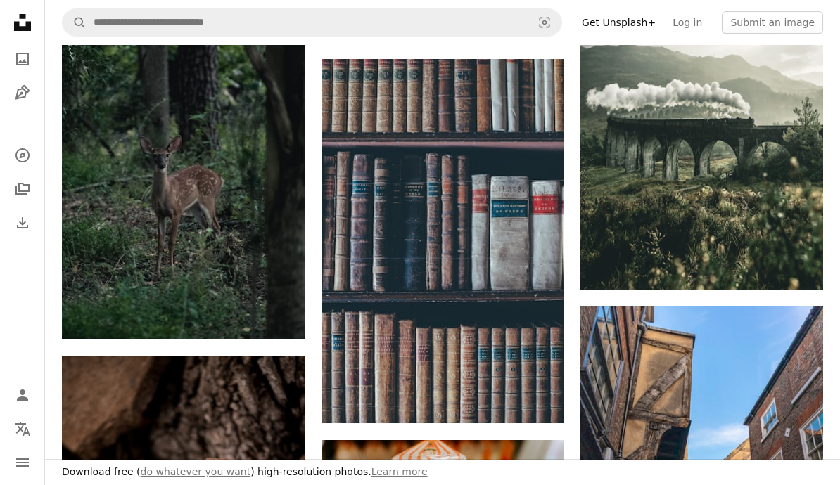
click at [734, 197] on img at bounding box center [701, 108] width 243 height 364
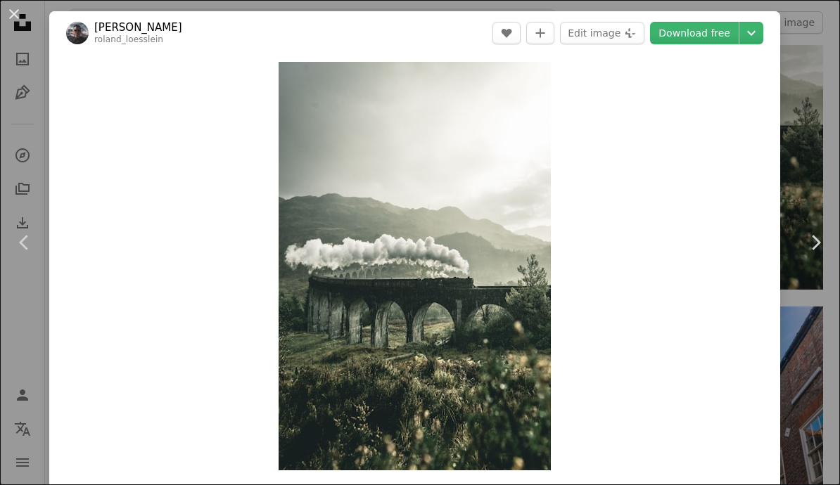
click at [20, 15] on button "An X shape" at bounding box center [14, 14] width 17 height 17
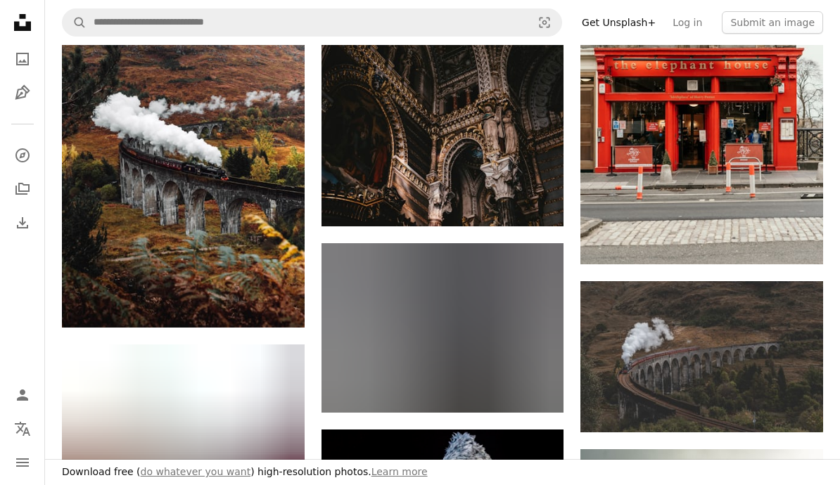
scroll to position [3209, 0]
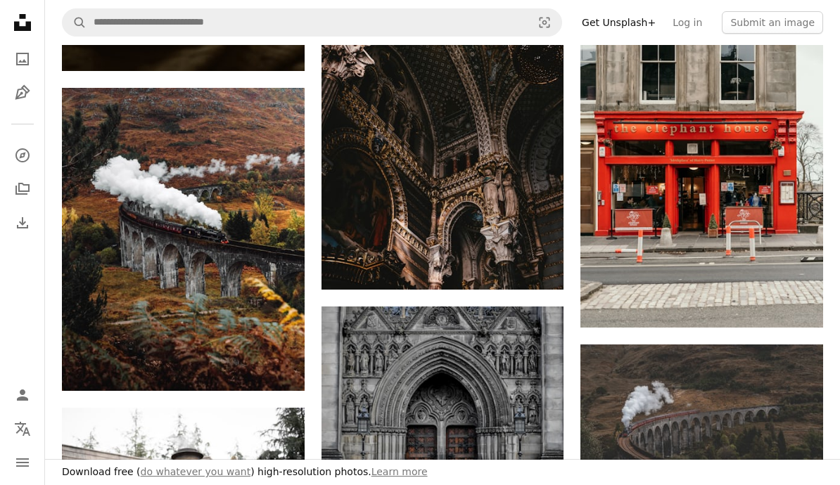
click at [150, 181] on img at bounding box center [183, 239] width 243 height 303
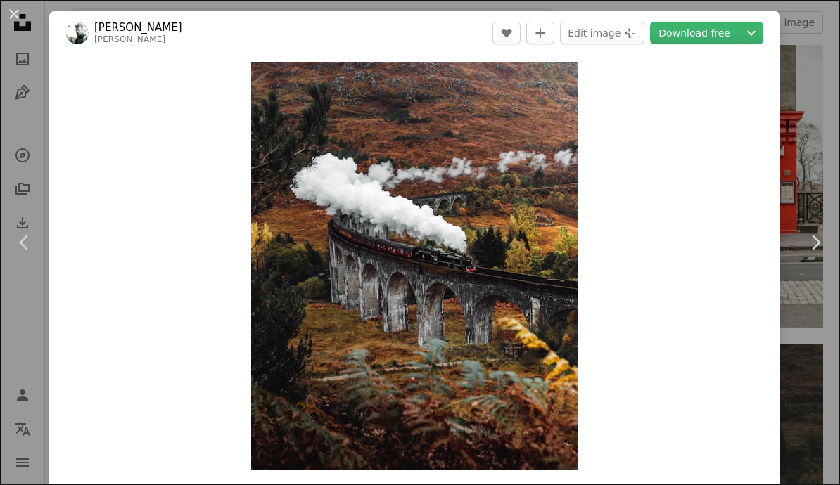
click at [763, 34] on button "Chevron down" at bounding box center [751, 33] width 24 height 23
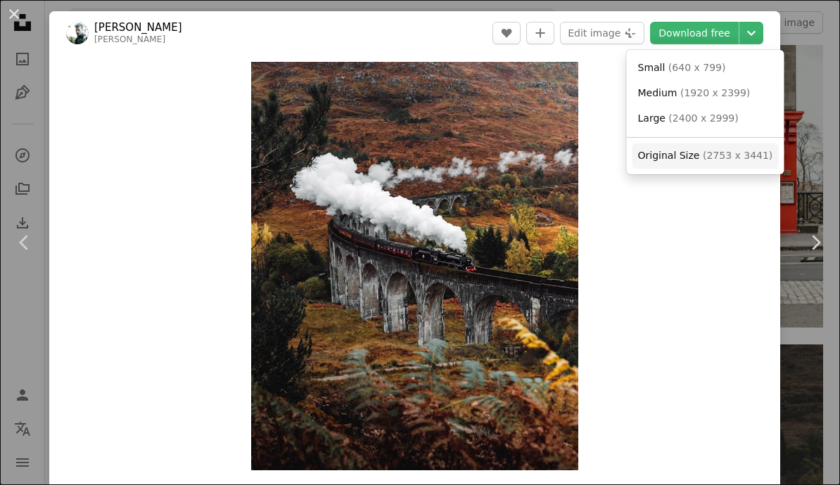
click at [703, 152] on span "( 2753 x 3441 )" at bounding box center [738, 155] width 70 height 11
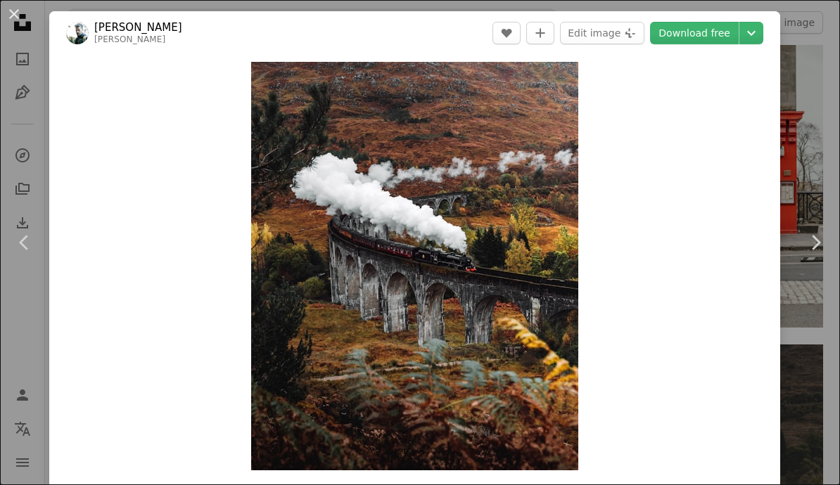
click at [11, 14] on button "An X shape" at bounding box center [14, 14] width 17 height 17
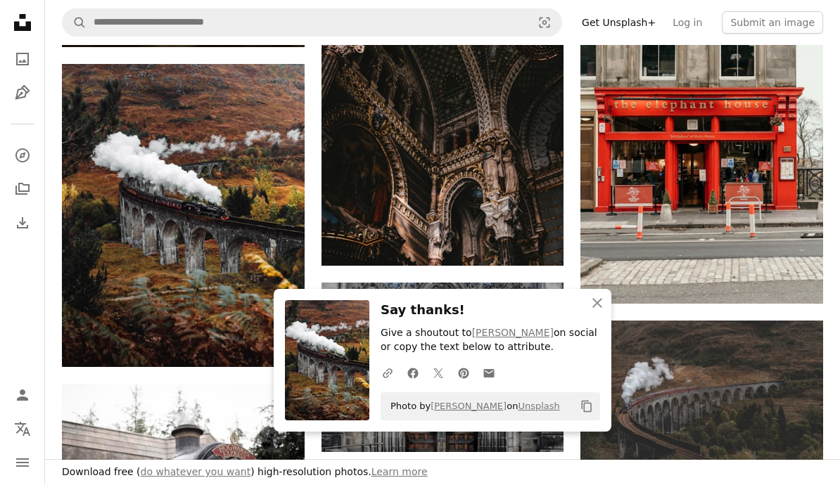
scroll to position [3203, 0]
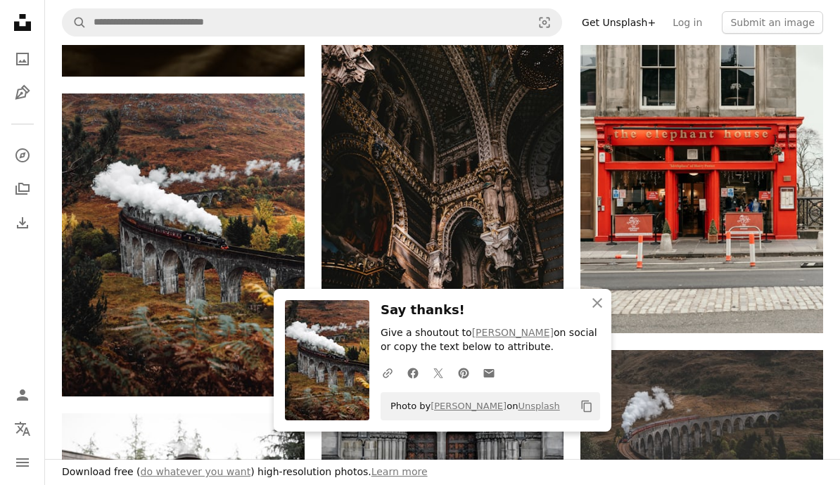
click at [504, 181] on img at bounding box center [442, 114] width 243 height 364
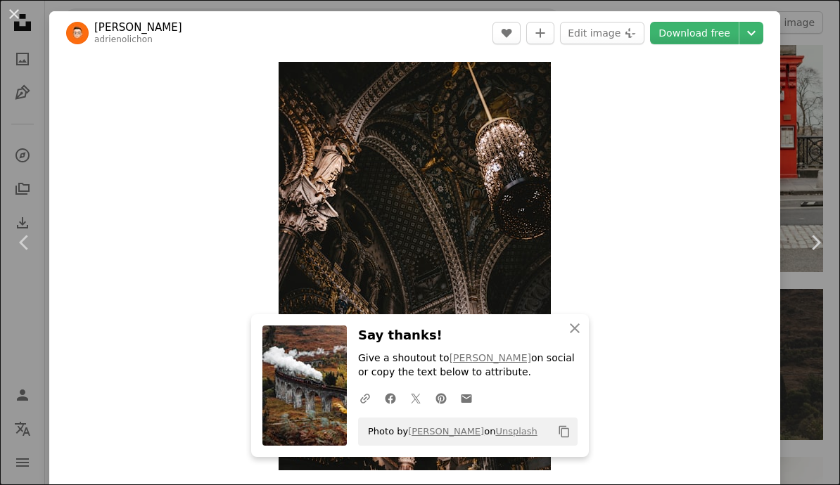
click at [577, 273] on div "Zoom in" at bounding box center [414, 266] width 731 height 423
click at [584, 276] on div "Zoom in" at bounding box center [414, 266] width 731 height 423
click at [584, 275] on div "Zoom in" at bounding box center [414, 266] width 731 height 423
click at [573, 267] on div "Zoom in" at bounding box center [414, 266] width 731 height 423
click at [569, 276] on div "Zoom in" at bounding box center [414, 266] width 731 height 423
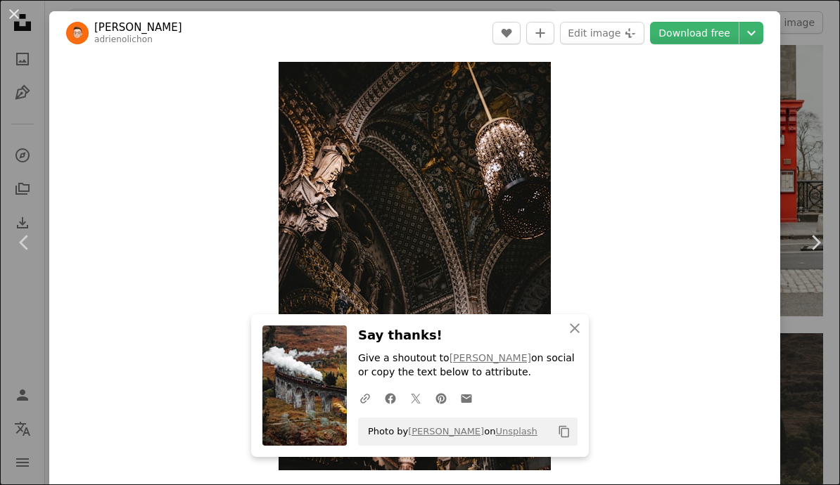
scroll to position [3222, 0]
click at [582, 311] on div "Zoom in" at bounding box center [414, 266] width 731 height 423
click at [570, 309] on div "Zoom in" at bounding box center [414, 266] width 731 height 423
click at [577, 316] on div "Zoom in" at bounding box center [414, 266] width 731 height 423
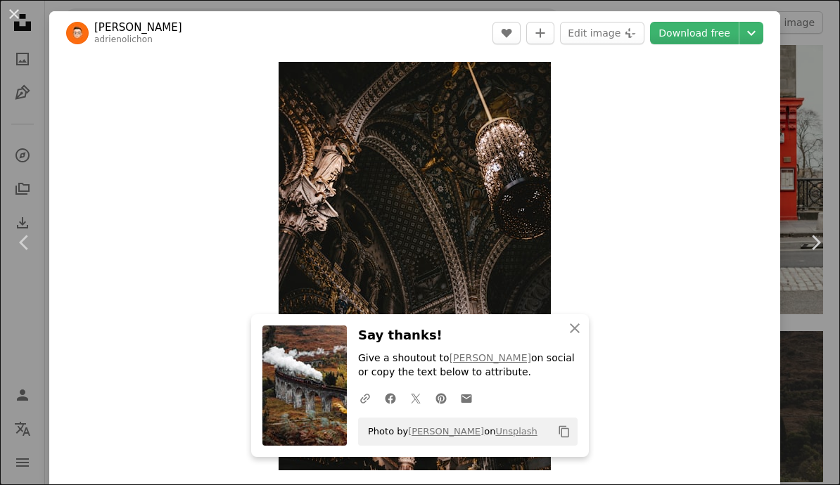
click at [579, 317] on button "An X shape Close" at bounding box center [575, 328] width 28 height 28
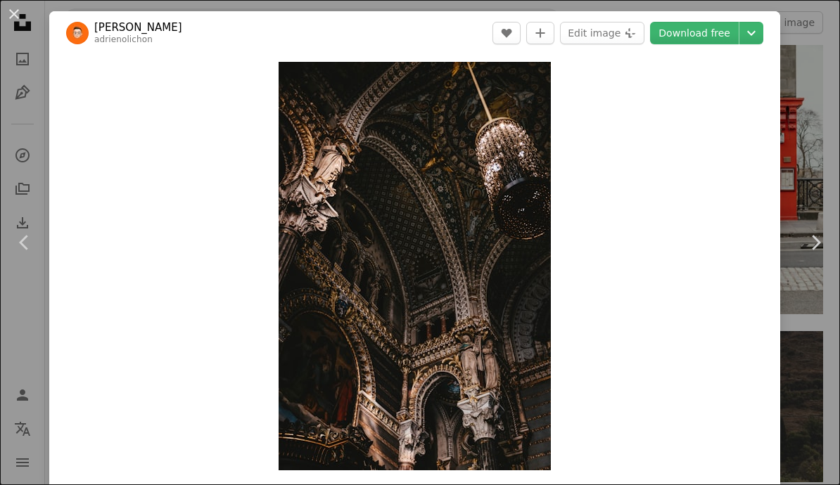
click at [551, 310] on img "Zoom in on this image" at bounding box center [414, 266] width 272 height 409
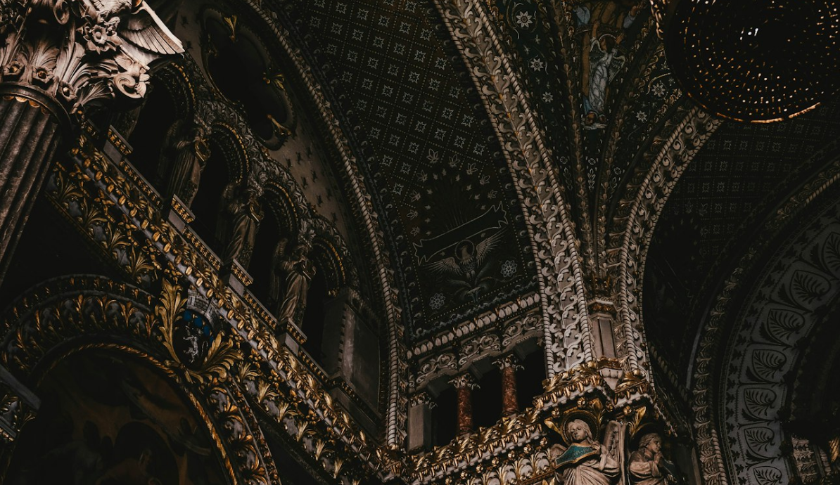
scroll to position [464, 0]
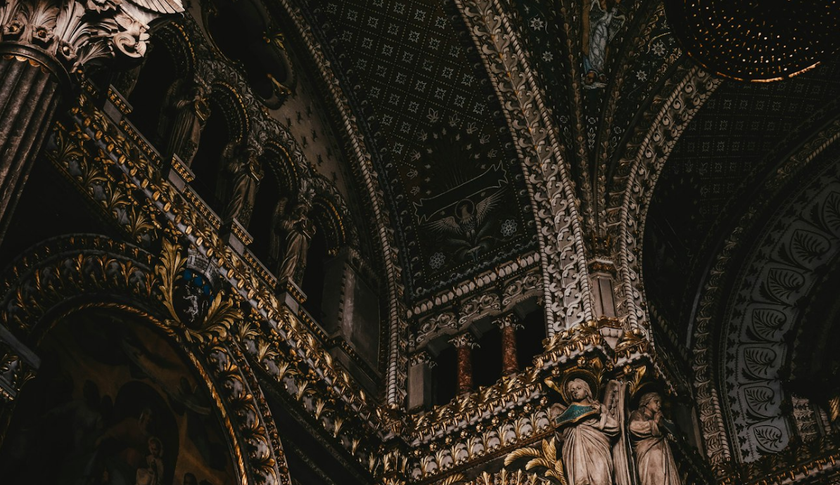
click at [520, 444] on img "Zoom out on this image" at bounding box center [419, 166] width 841 height 1262
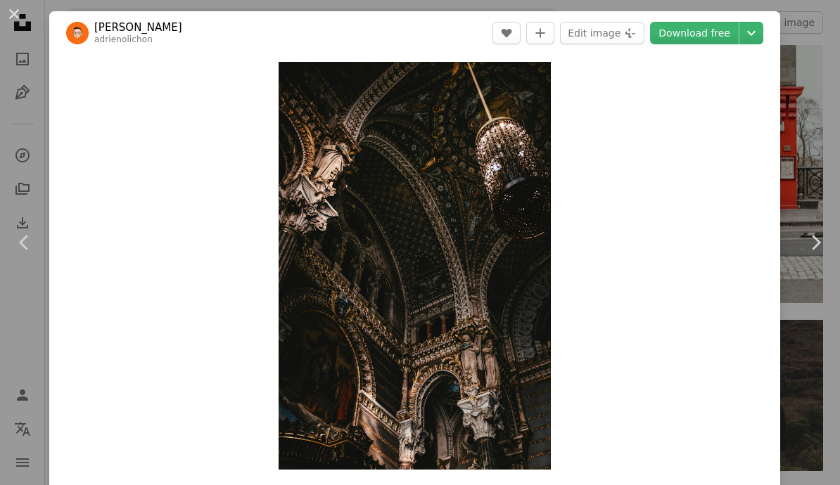
click at [508, 225] on img "Zoom in on this image" at bounding box center [414, 266] width 272 height 408
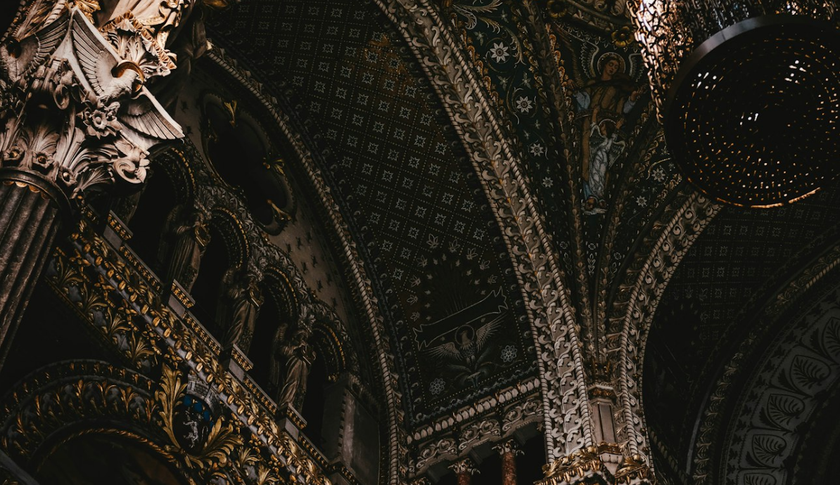
scroll to position [336, 0]
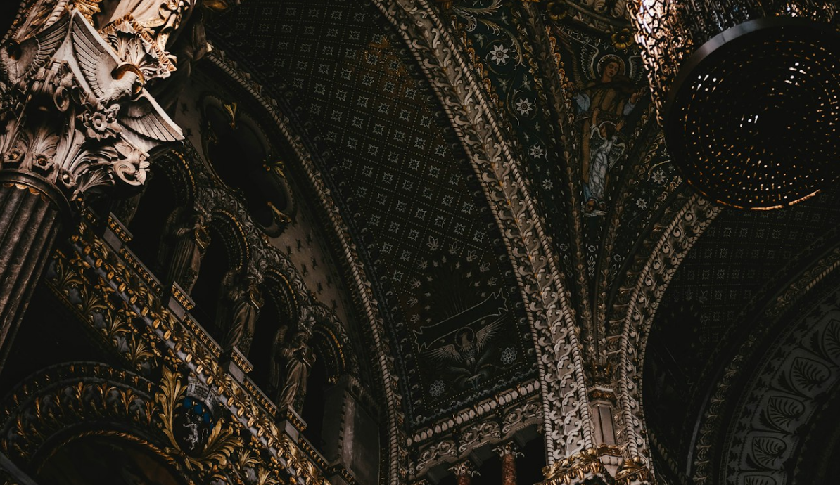
click at [480, 453] on img "Zoom out on this image" at bounding box center [419, 294] width 841 height 1262
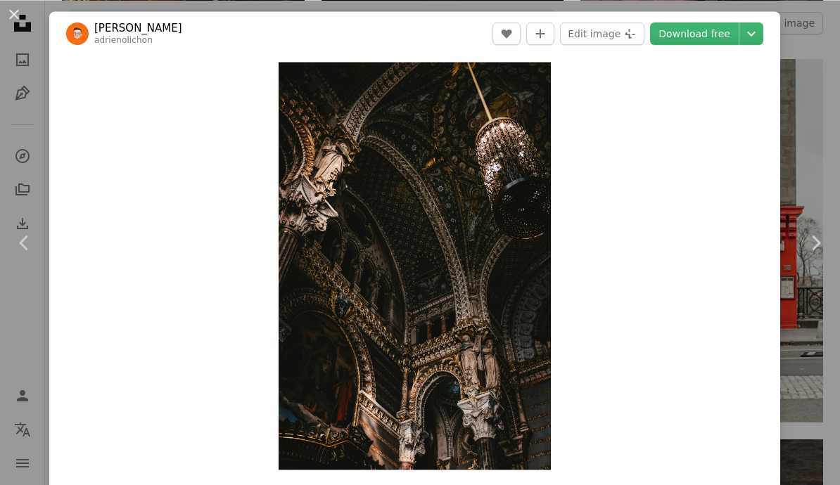
click at [762, 27] on icon "Chevron down" at bounding box center [751, 33] width 23 height 17
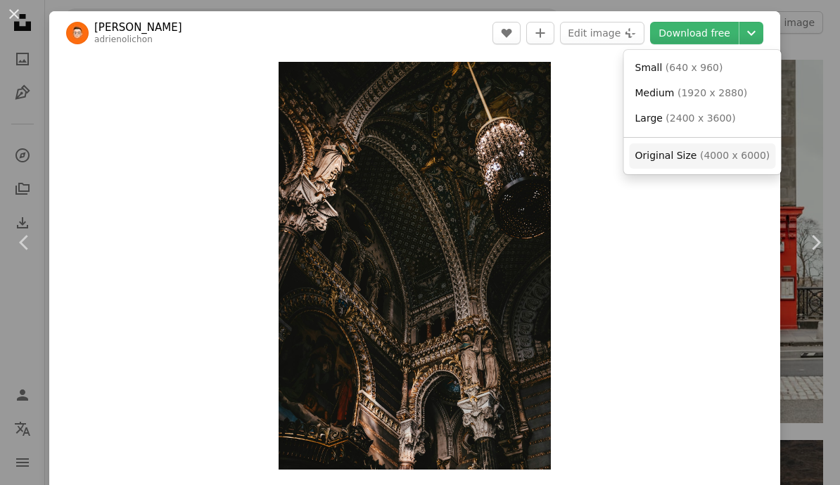
click at [722, 154] on span "( 4000 x 6000 )" at bounding box center [735, 155] width 70 height 11
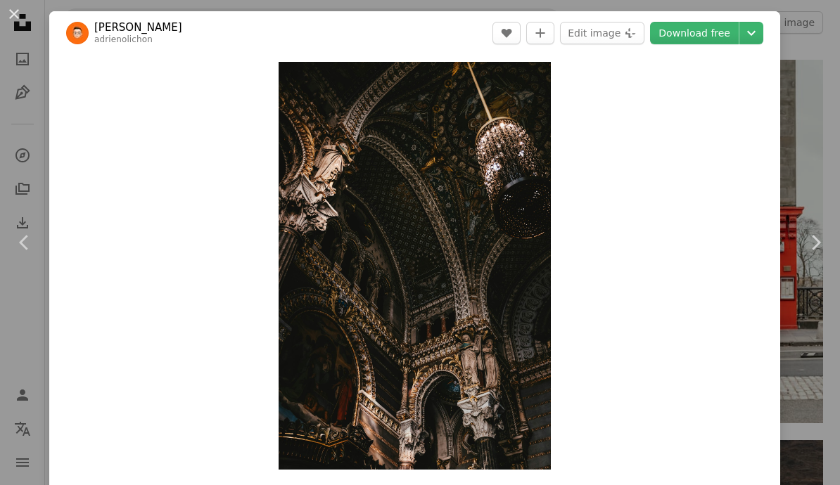
click at [13, 14] on button "An X shape" at bounding box center [14, 14] width 17 height 17
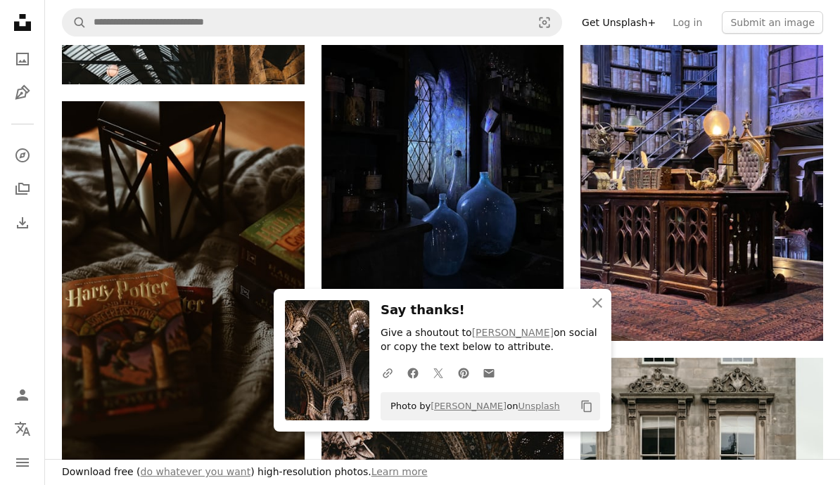
scroll to position [2814, 0]
